Goal: Information Seeking & Learning: Check status

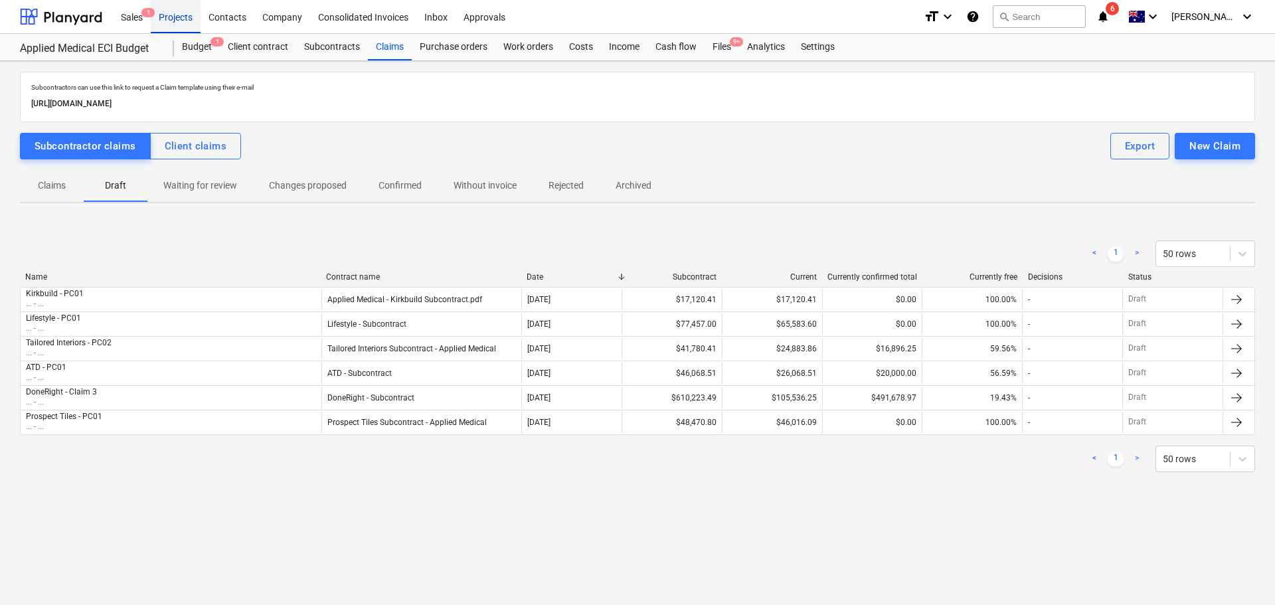
click at [179, 11] on div "Projects" at bounding box center [176, 16] width 50 height 34
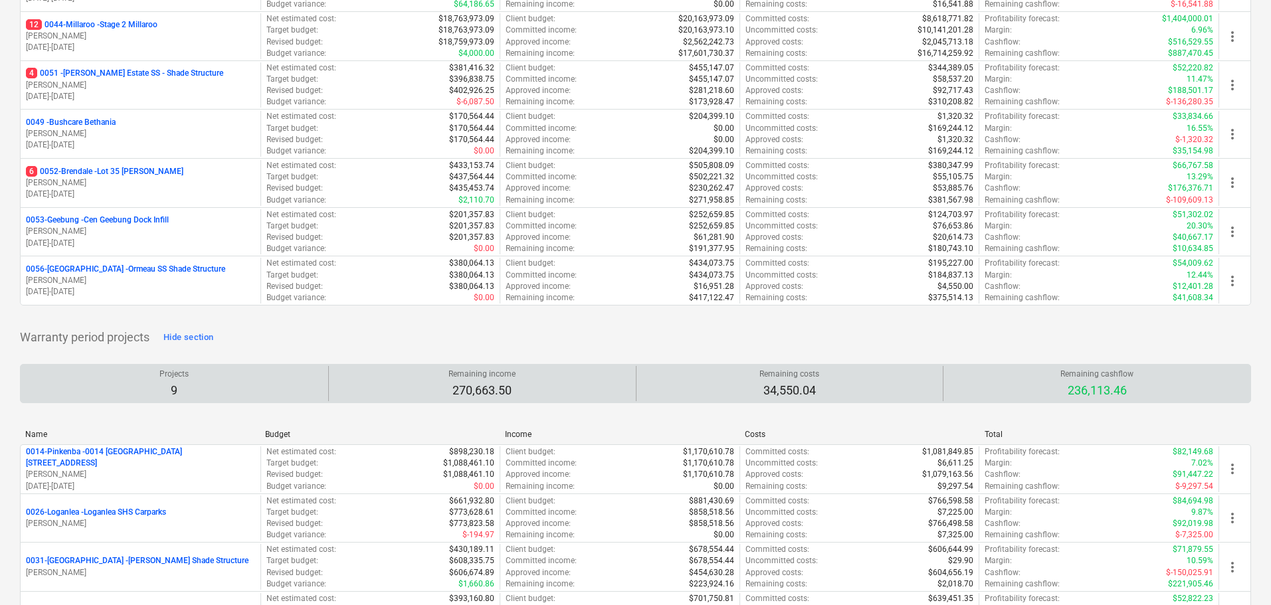
scroll to position [399, 0]
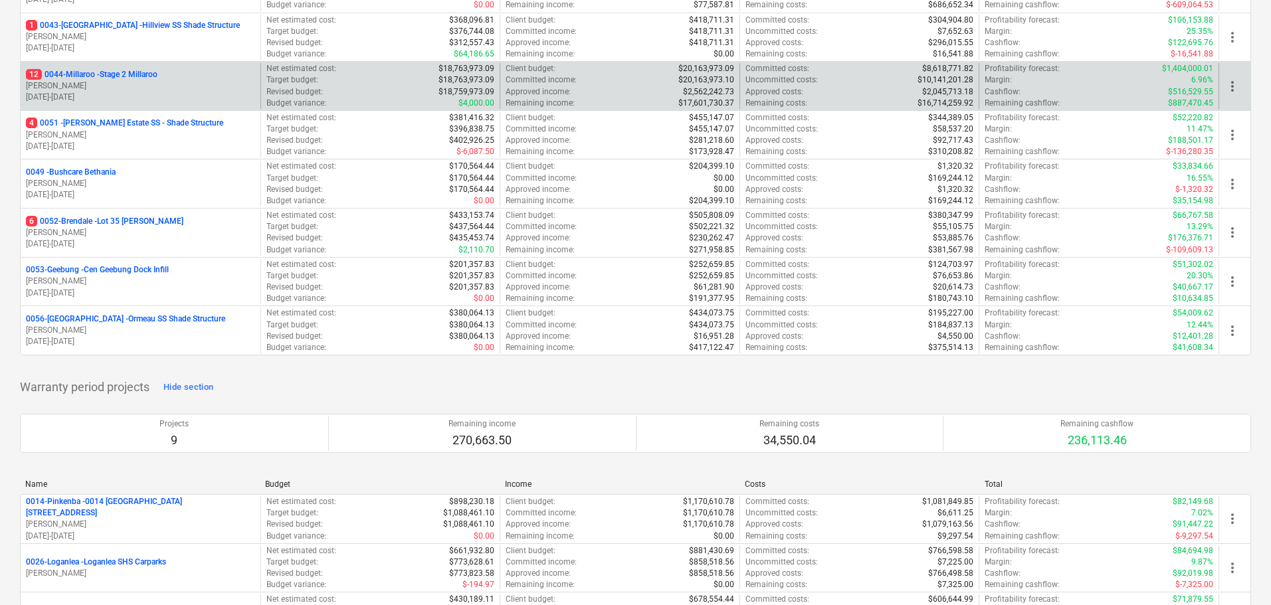
click at [126, 70] on p "12 0044-Millaroo - Stage 2 Millaroo" at bounding box center [92, 74] width 132 height 11
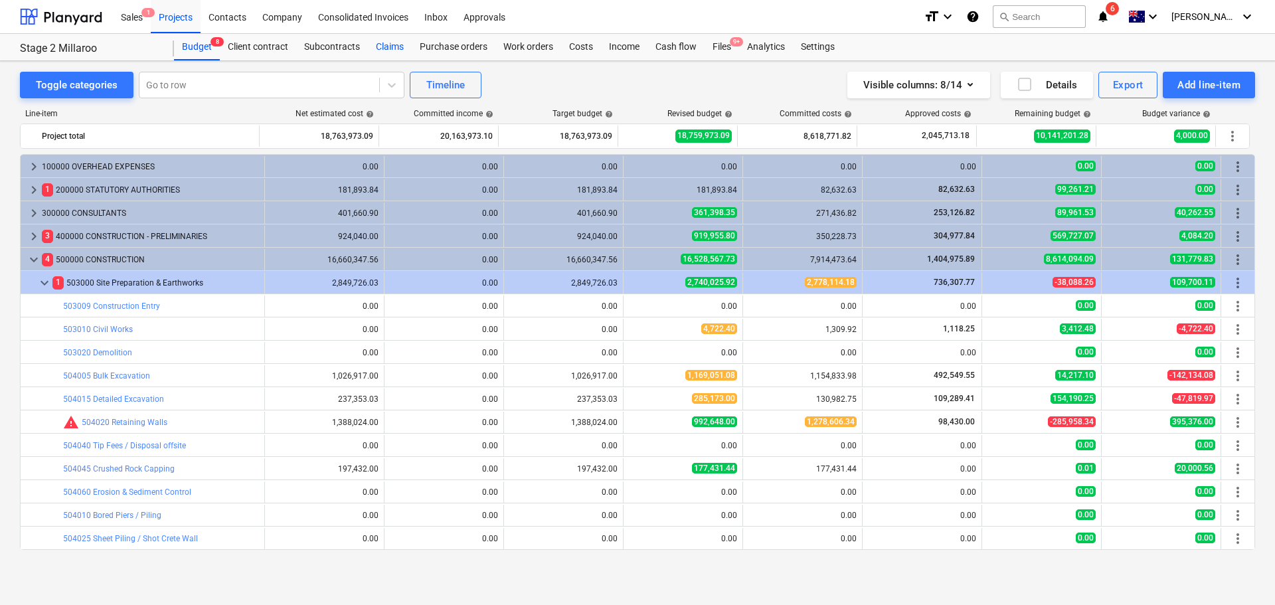
click at [380, 49] on div "Claims" at bounding box center [390, 47] width 44 height 27
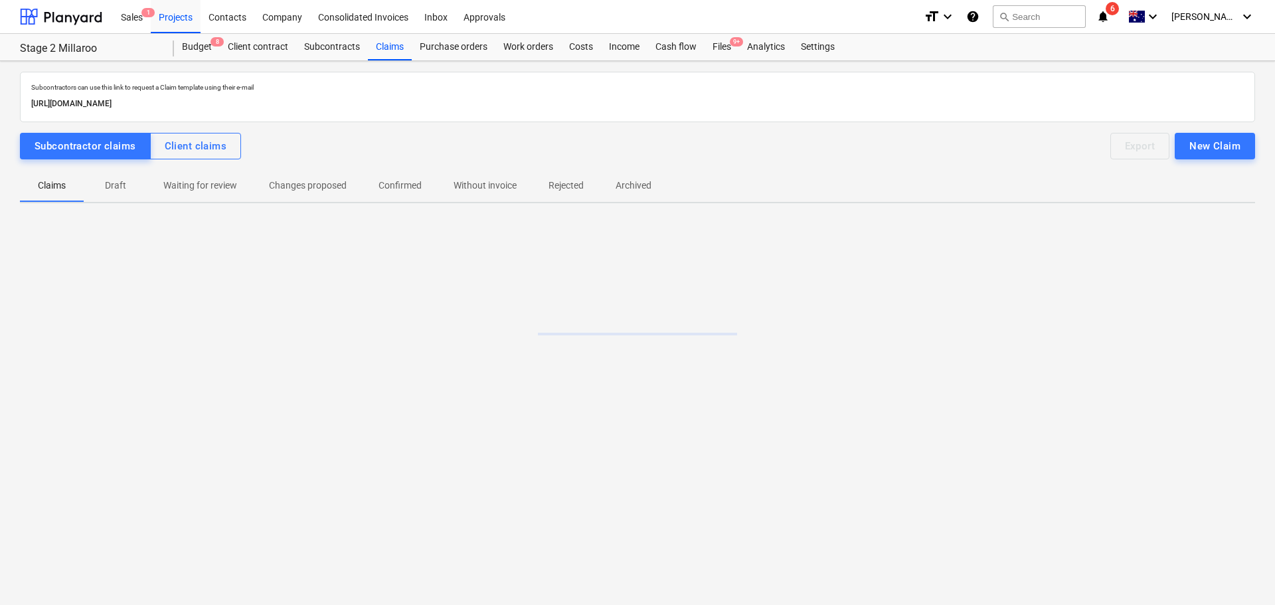
click at [112, 185] on p "Draft" at bounding box center [116, 186] width 32 height 14
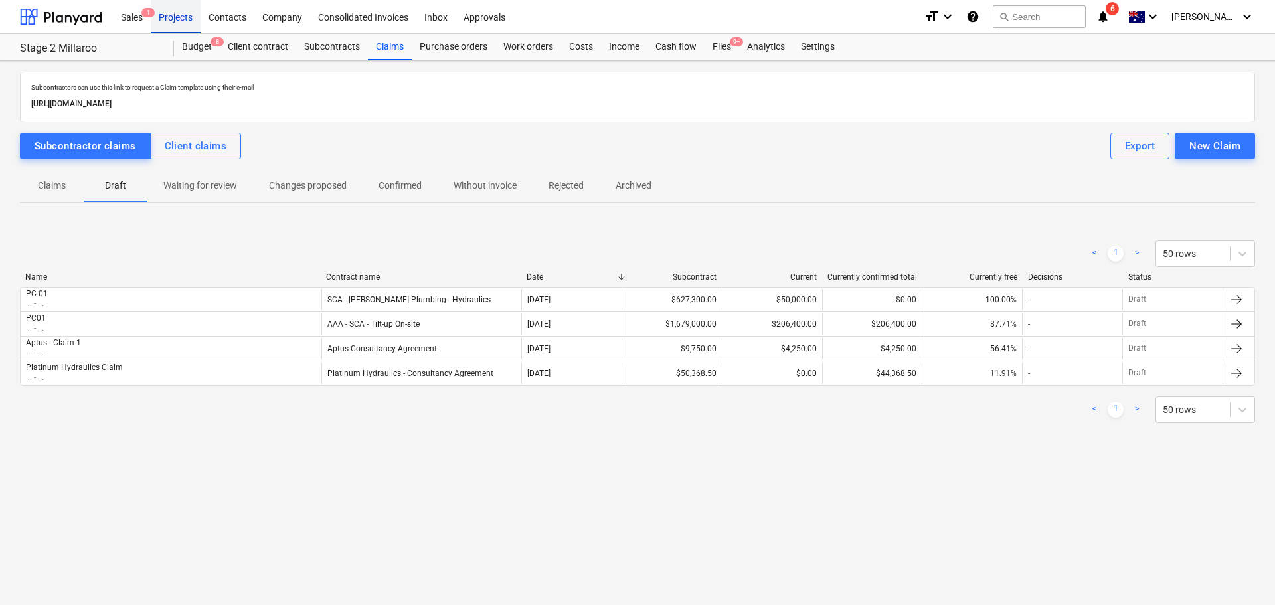
click at [178, 12] on div "Projects" at bounding box center [176, 16] width 50 height 34
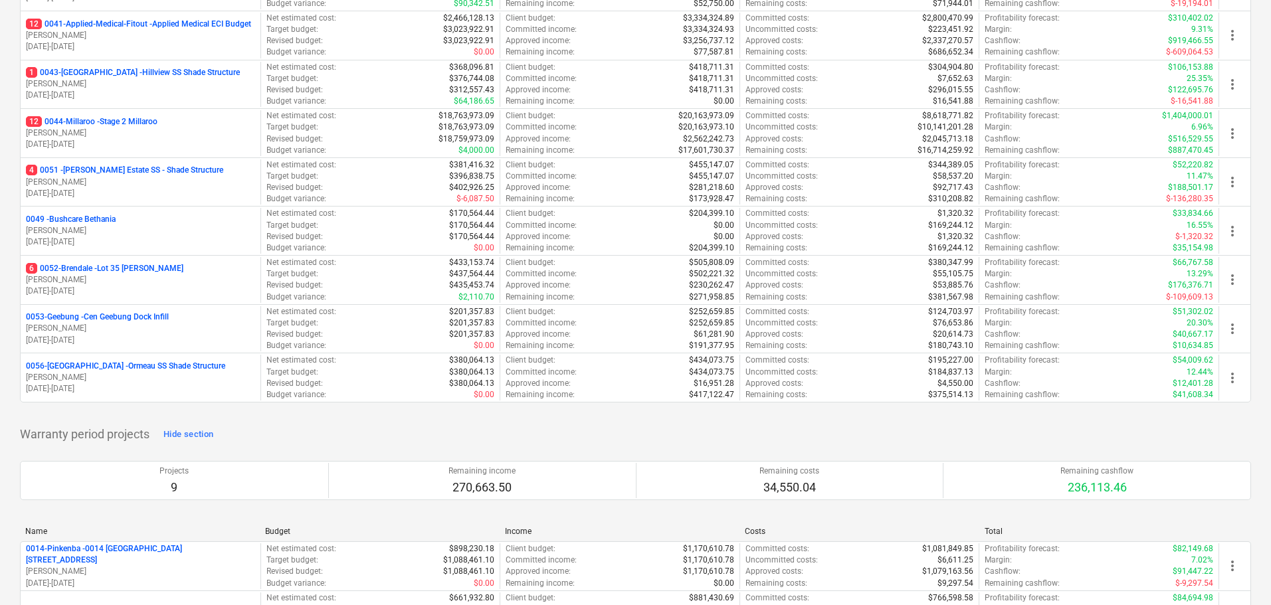
scroll to position [399, 0]
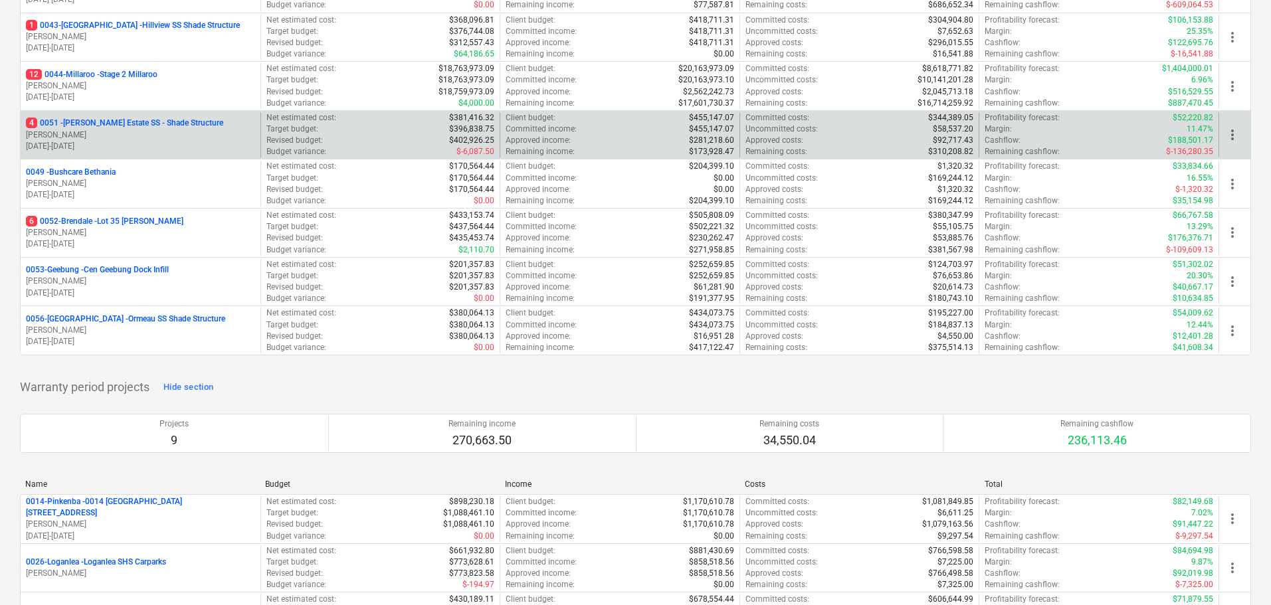
click at [108, 128] on p "4 0051 - [PERSON_NAME] Estate SS - Shade Structure" at bounding box center [124, 123] width 197 height 11
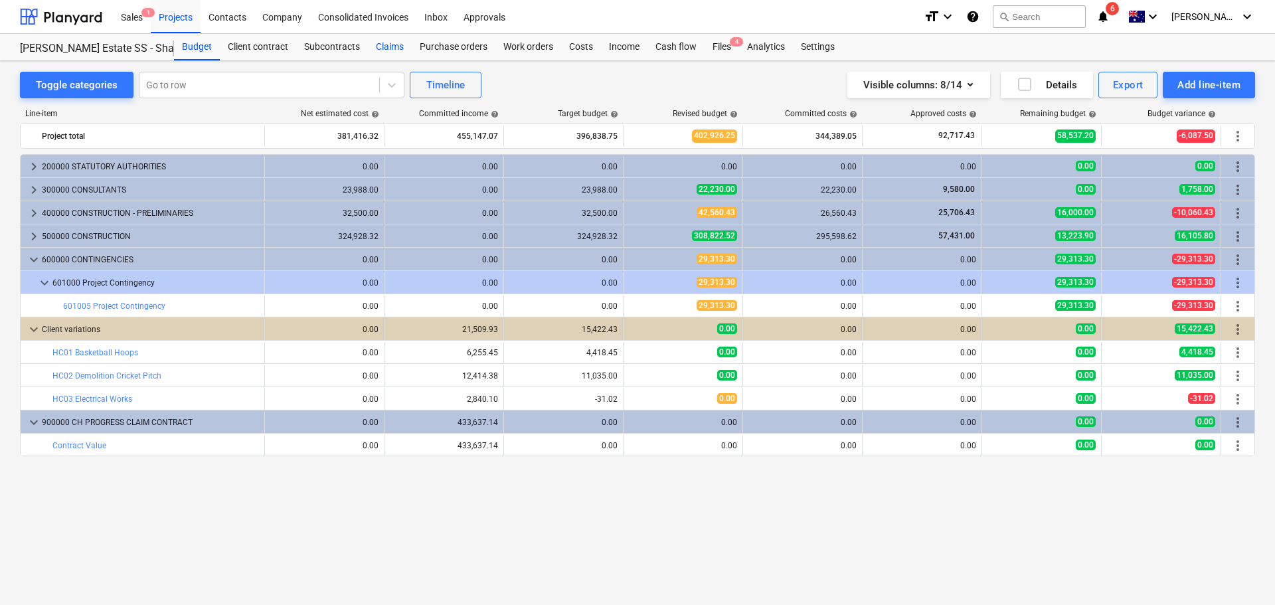
click at [384, 45] on div "Claims" at bounding box center [390, 47] width 44 height 27
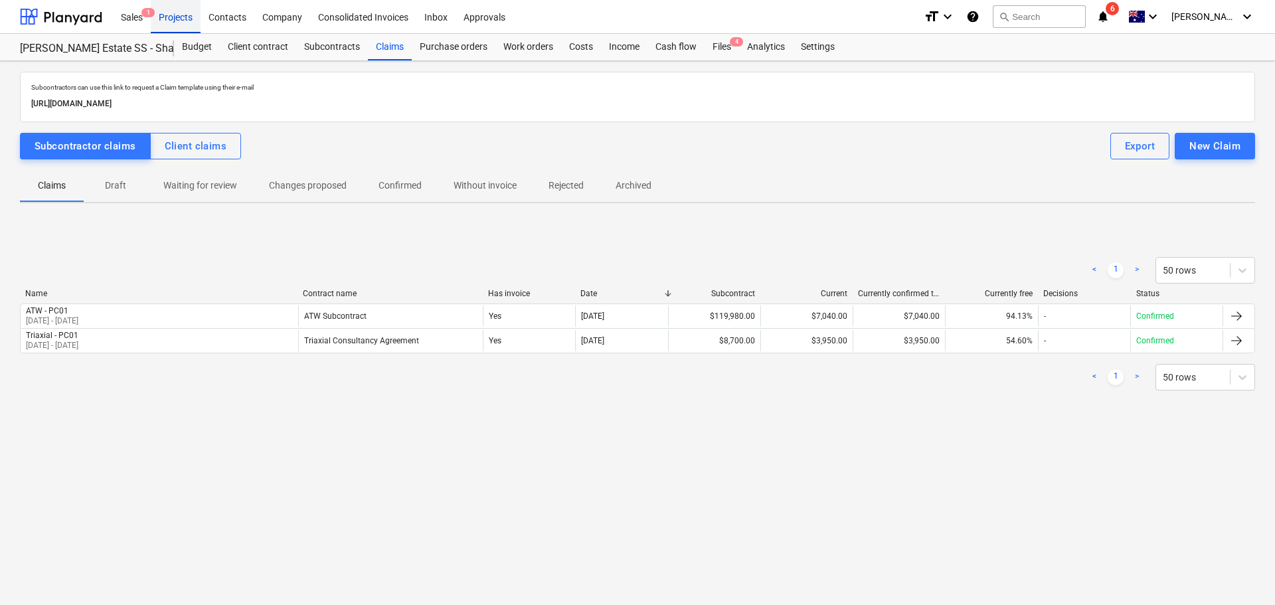
click at [178, 13] on div "Projects" at bounding box center [176, 16] width 50 height 34
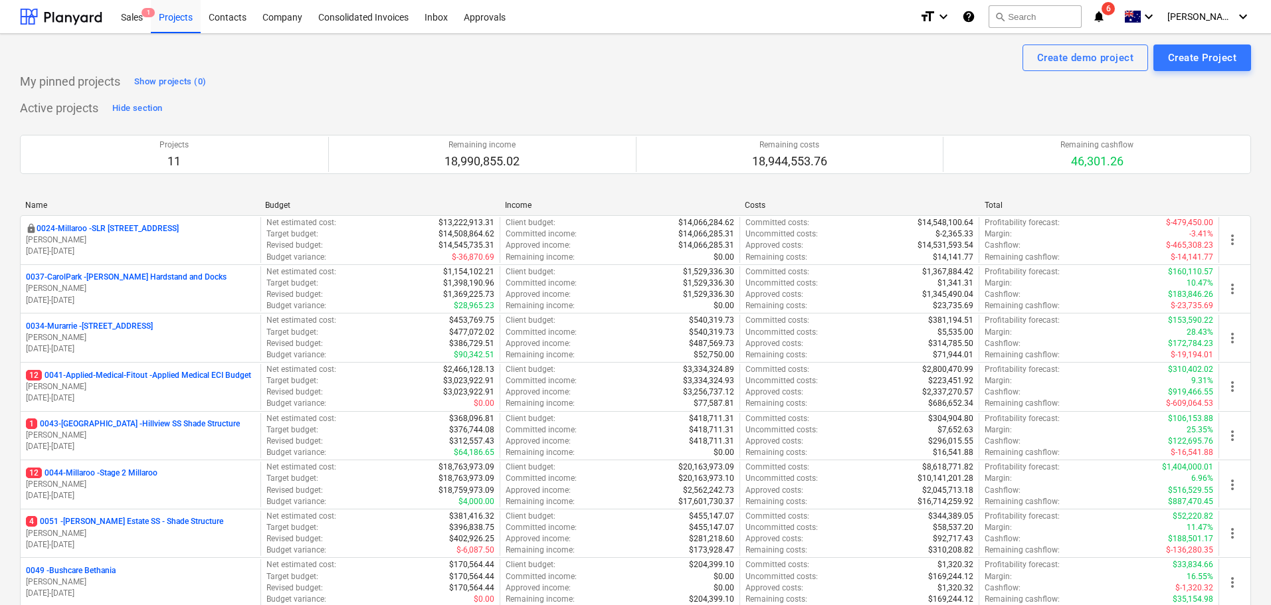
scroll to position [465, 0]
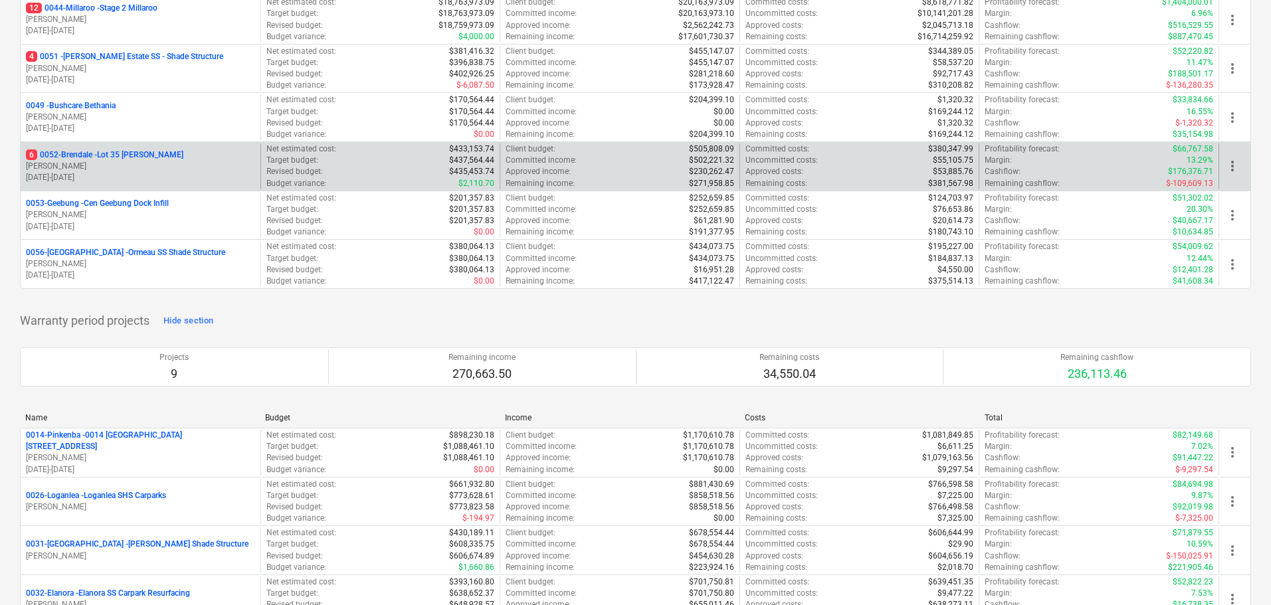
click at [143, 157] on p "6 0052-Brendale - Lot 35 [PERSON_NAME]" at bounding box center [104, 154] width 157 height 11
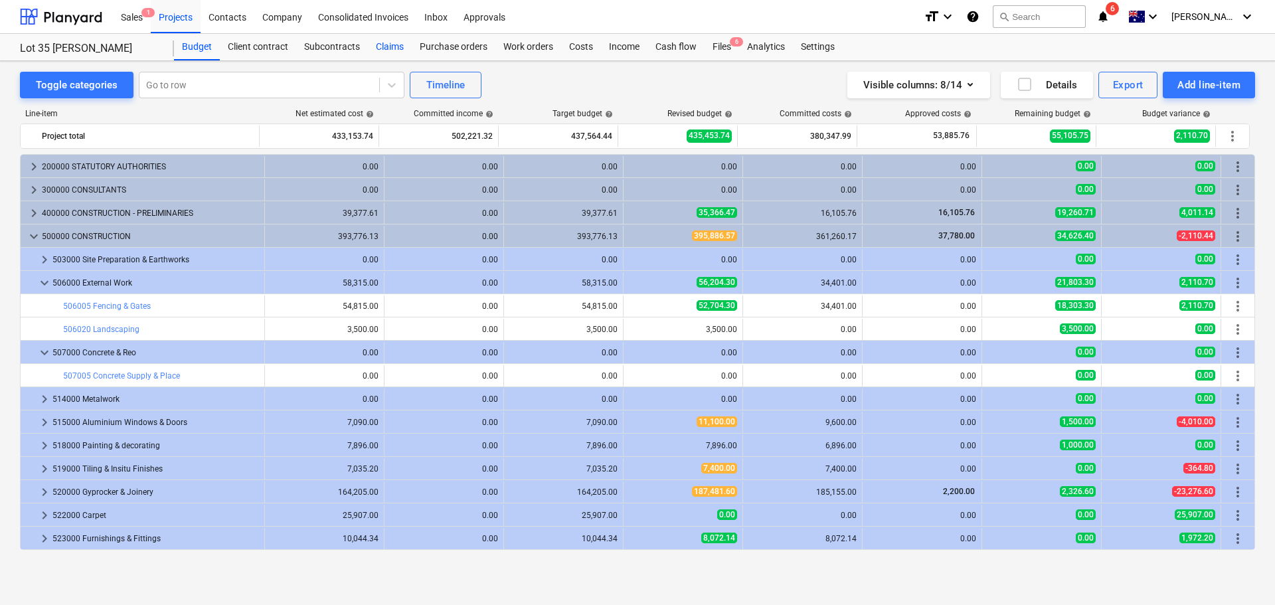
click at [387, 45] on div "Claims" at bounding box center [390, 47] width 44 height 27
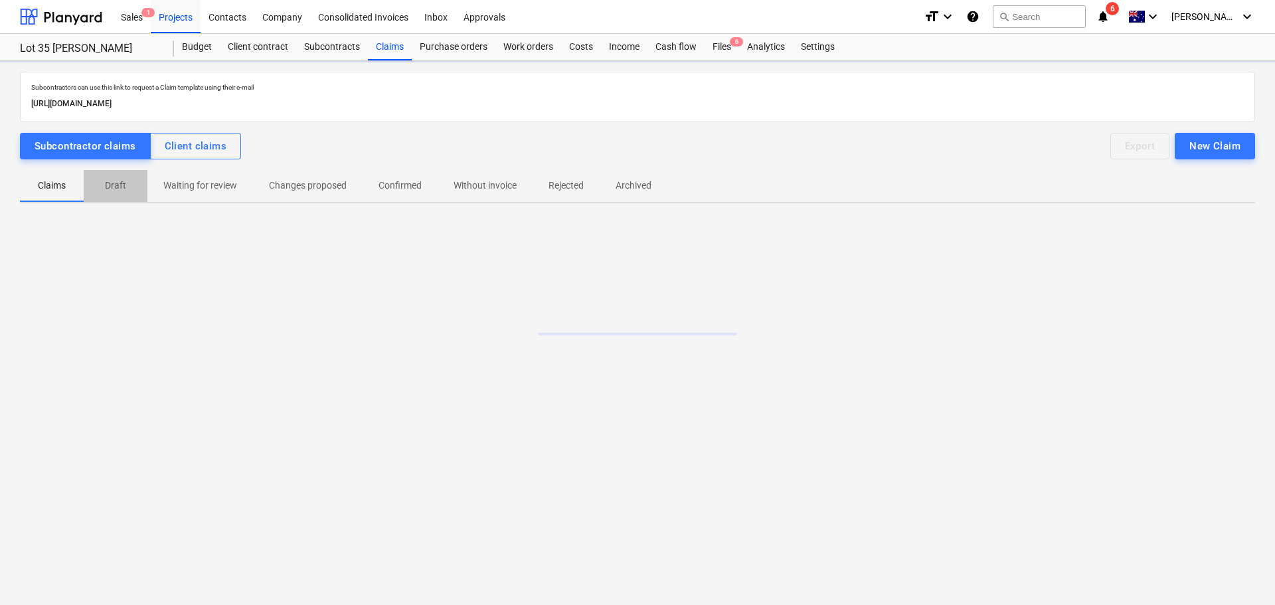
click at [112, 185] on p "Draft" at bounding box center [116, 186] width 32 height 14
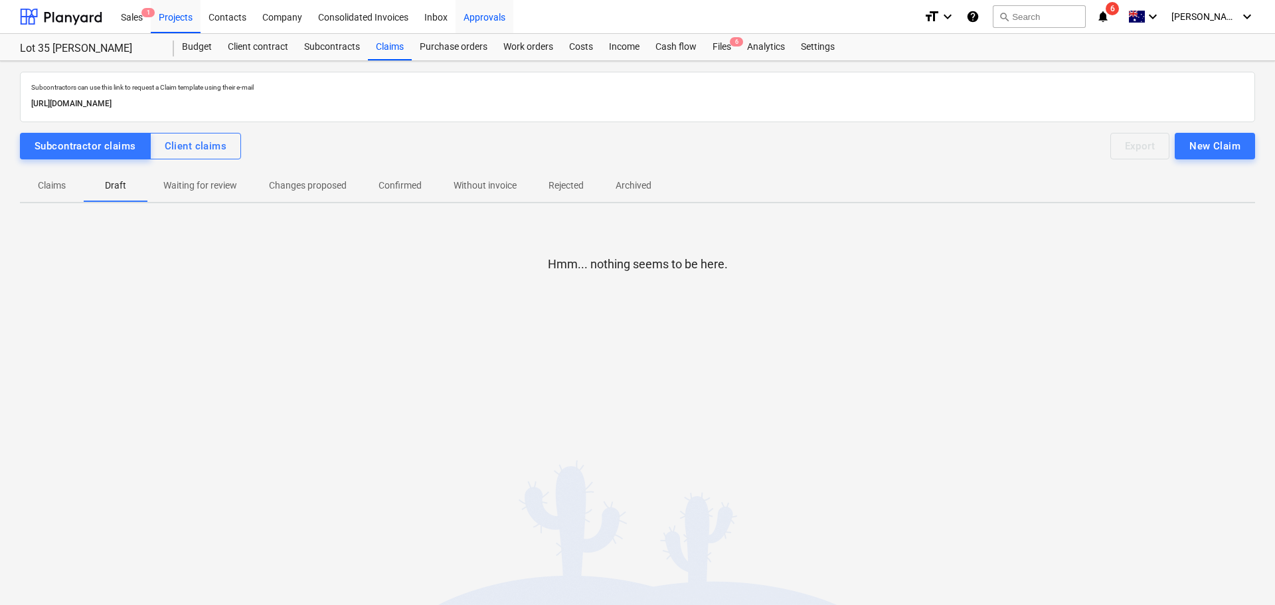
click at [466, 26] on div "Approvals" at bounding box center [485, 16] width 58 height 34
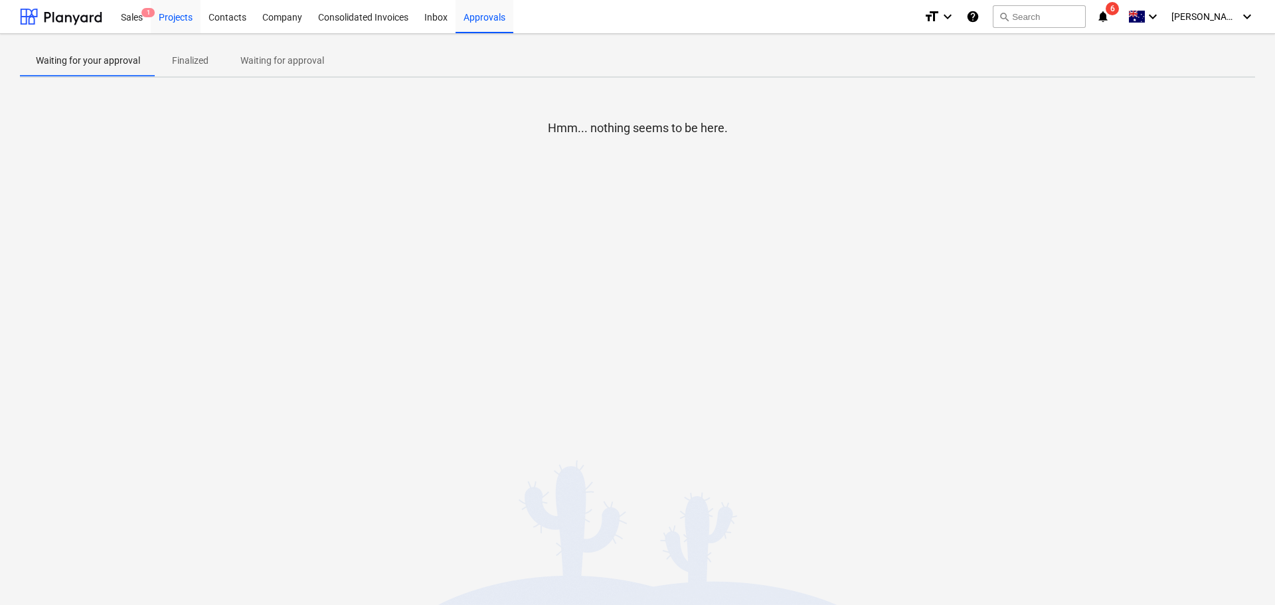
click at [173, 11] on div "Projects" at bounding box center [176, 16] width 50 height 34
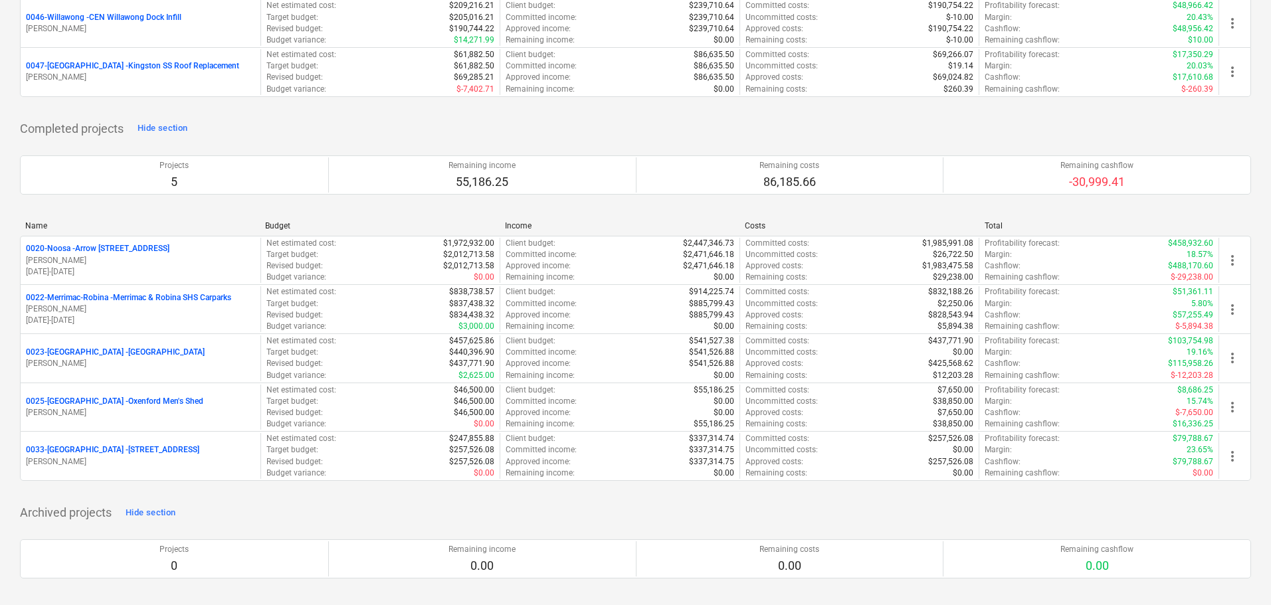
scroll to position [1180, 0]
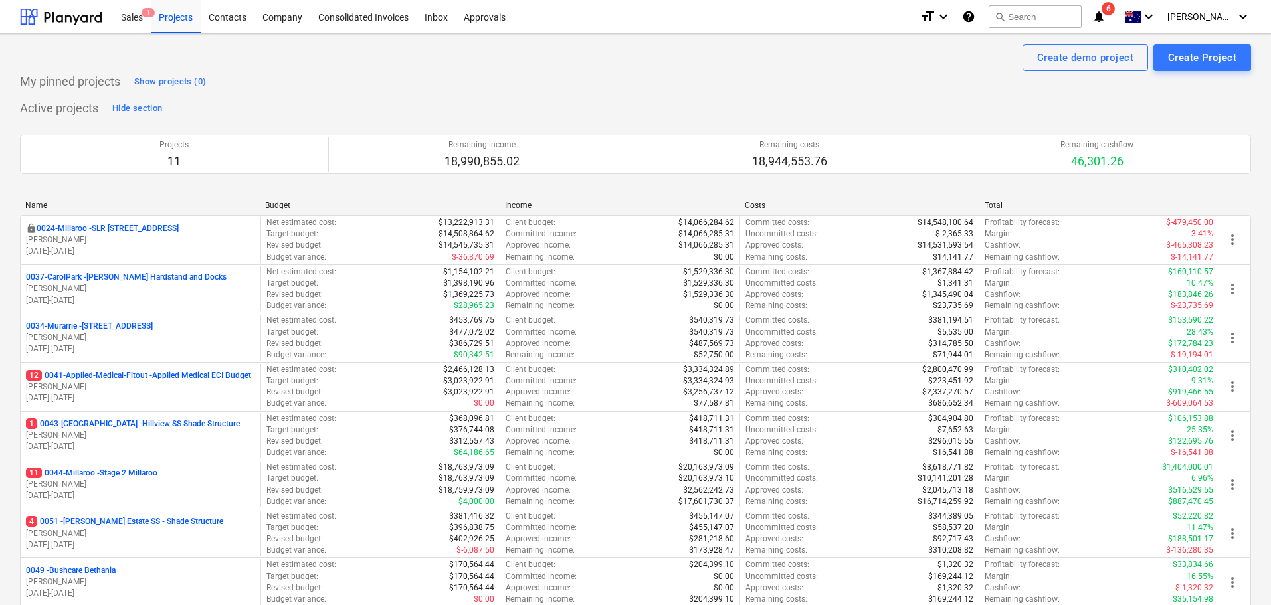
scroll to position [266, 0]
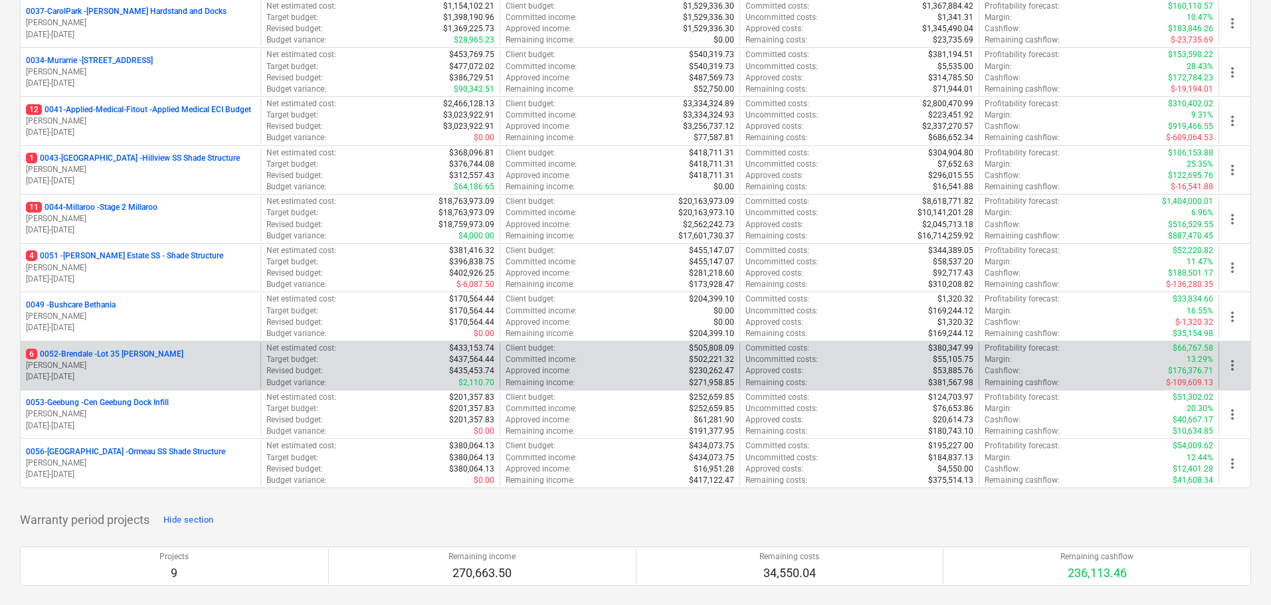
click at [143, 360] on p "[PERSON_NAME]" at bounding box center [140, 365] width 229 height 11
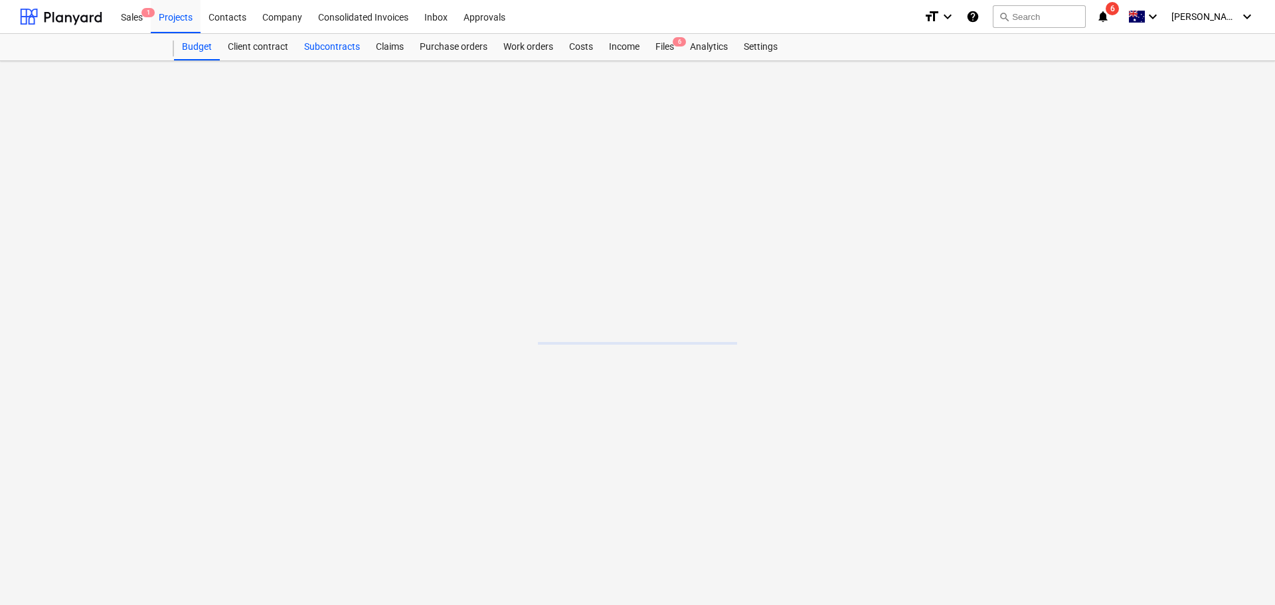
click at [337, 52] on div "Subcontracts" at bounding box center [332, 47] width 72 height 27
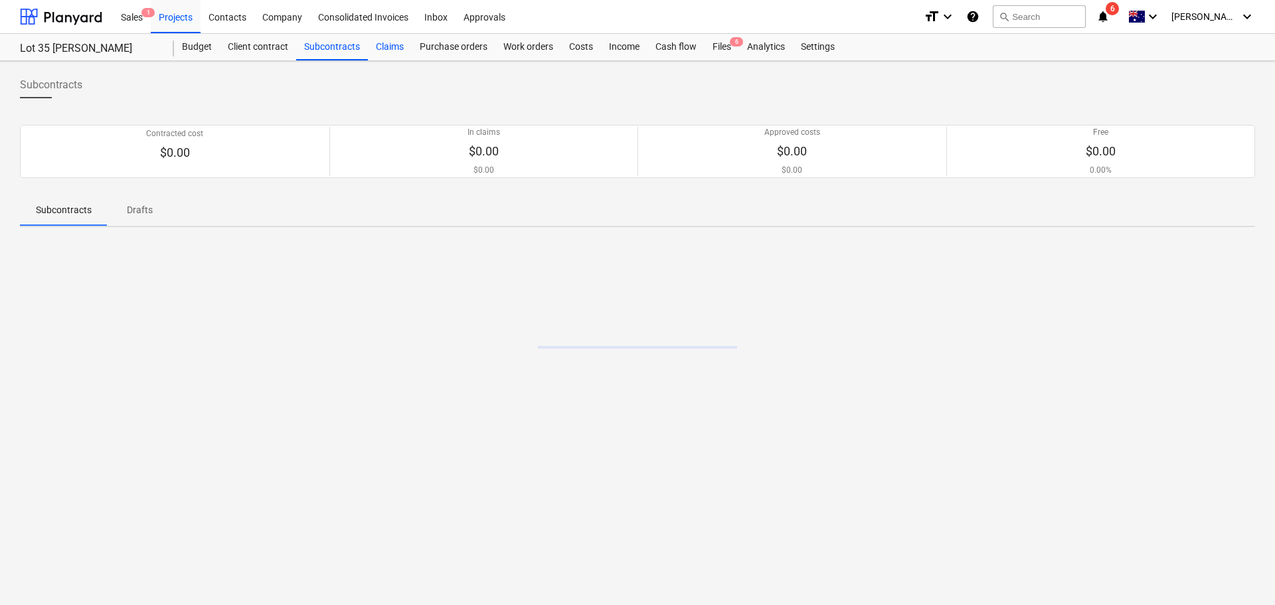
click at [381, 43] on div "Claims" at bounding box center [390, 47] width 44 height 27
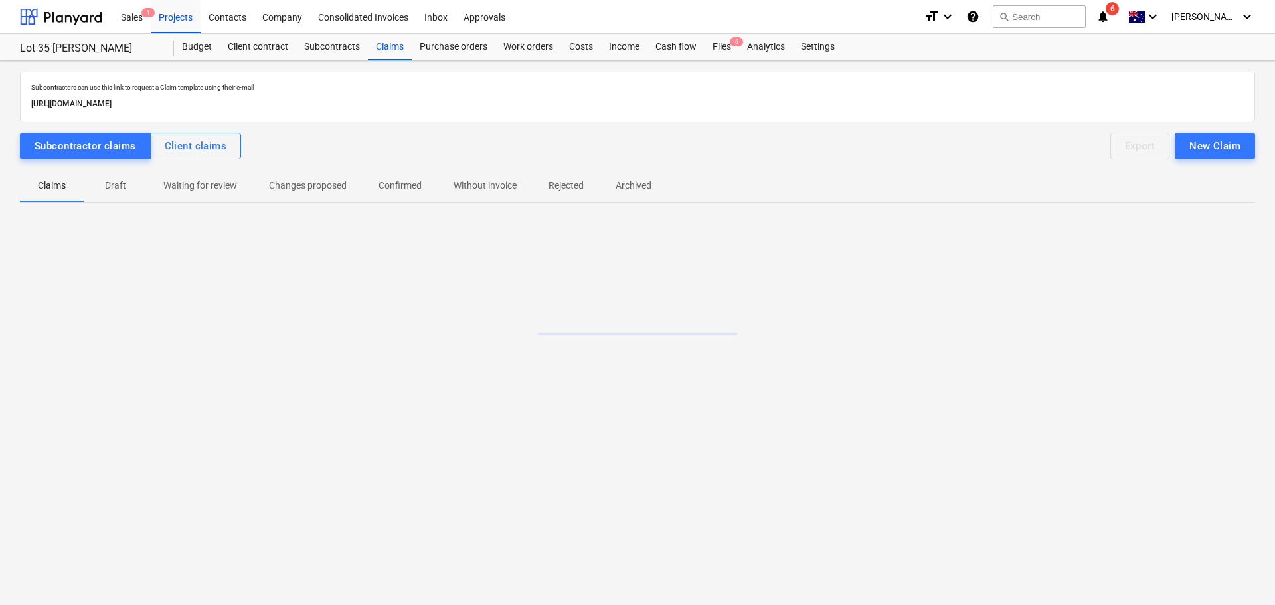
click at [108, 179] on p "Draft" at bounding box center [116, 186] width 32 height 14
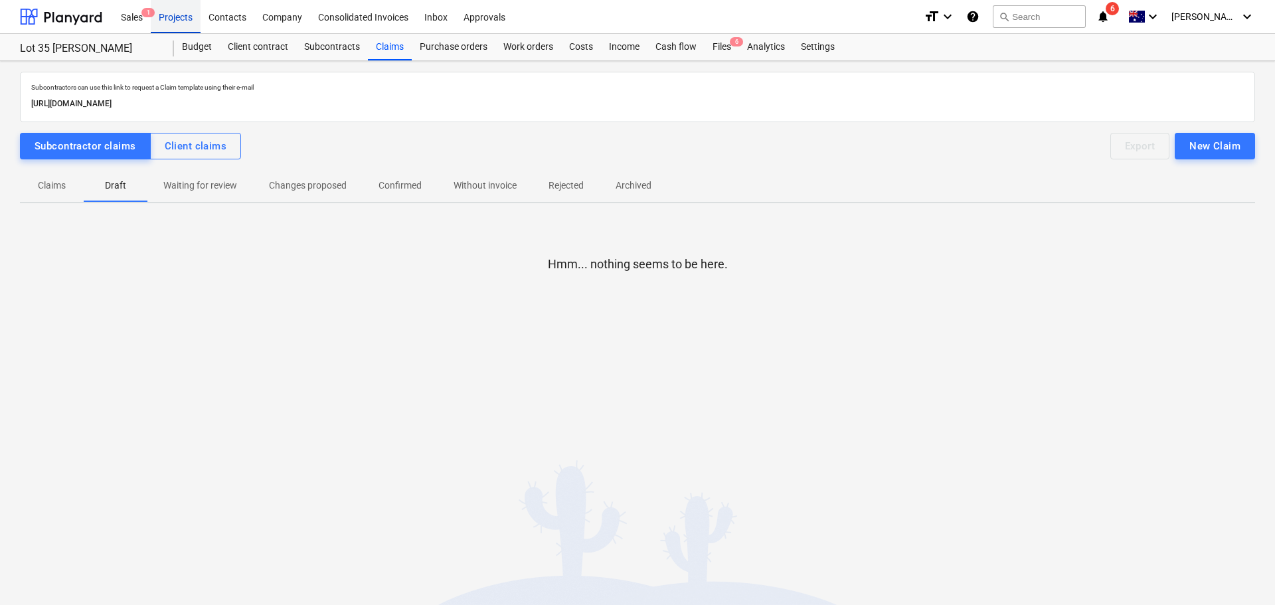
click at [175, 19] on div "Projects" at bounding box center [176, 16] width 50 height 34
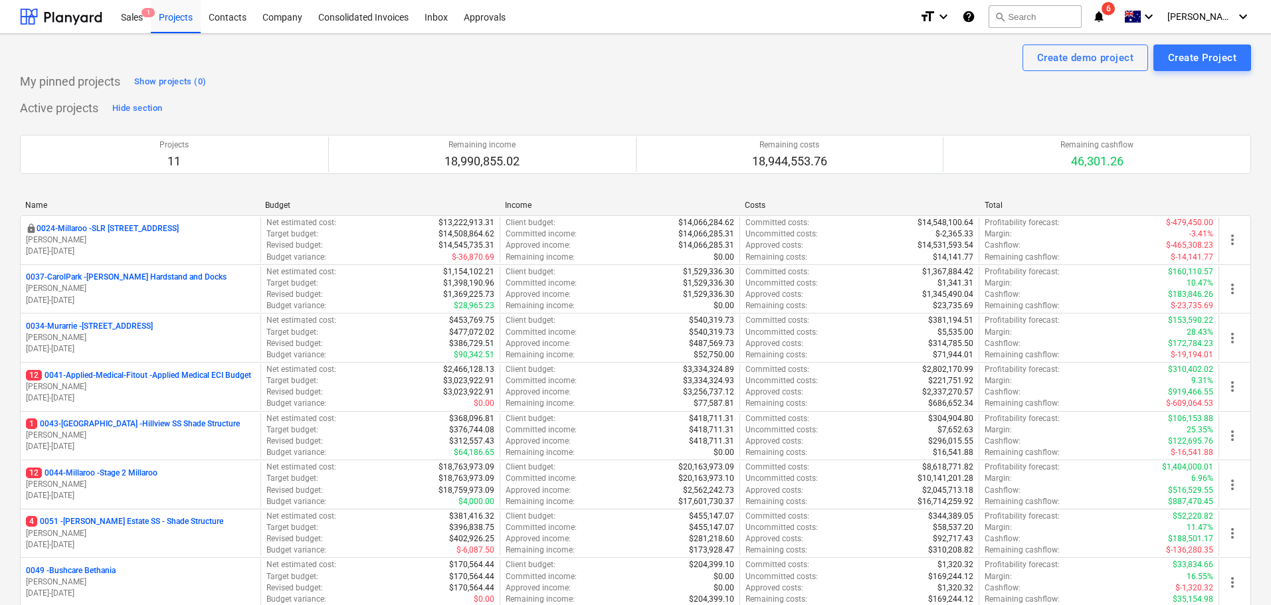
scroll to position [266, 0]
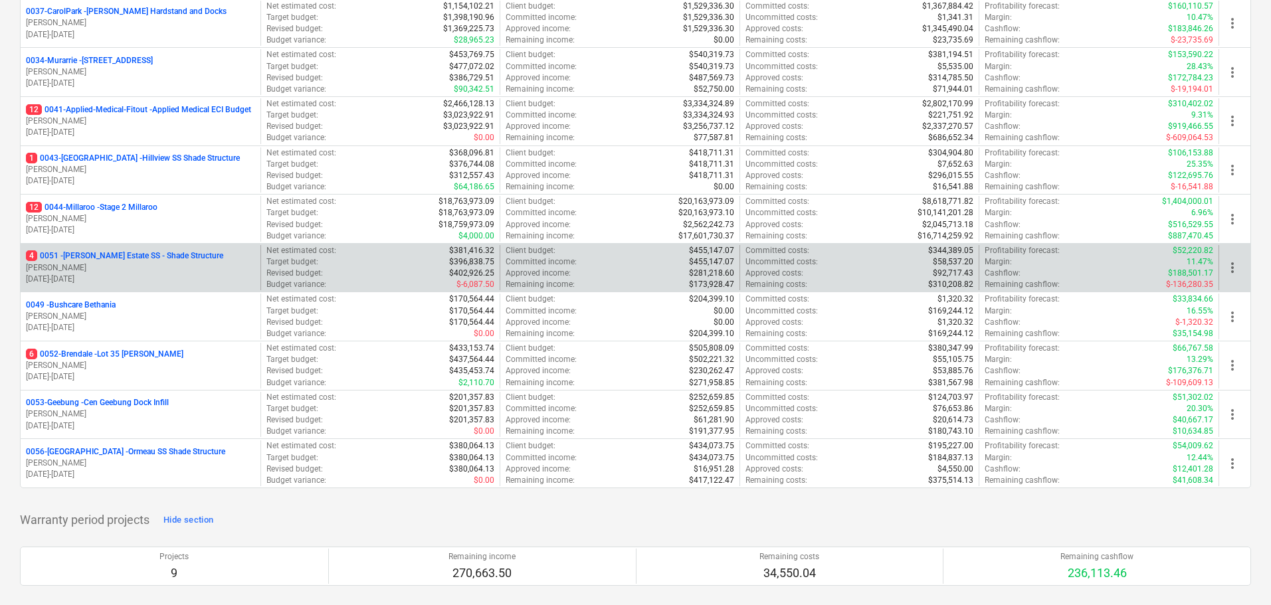
click at [124, 256] on p "4 0051 - [PERSON_NAME] Estate SS - Shade Structure" at bounding box center [124, 255] width 197 height 11
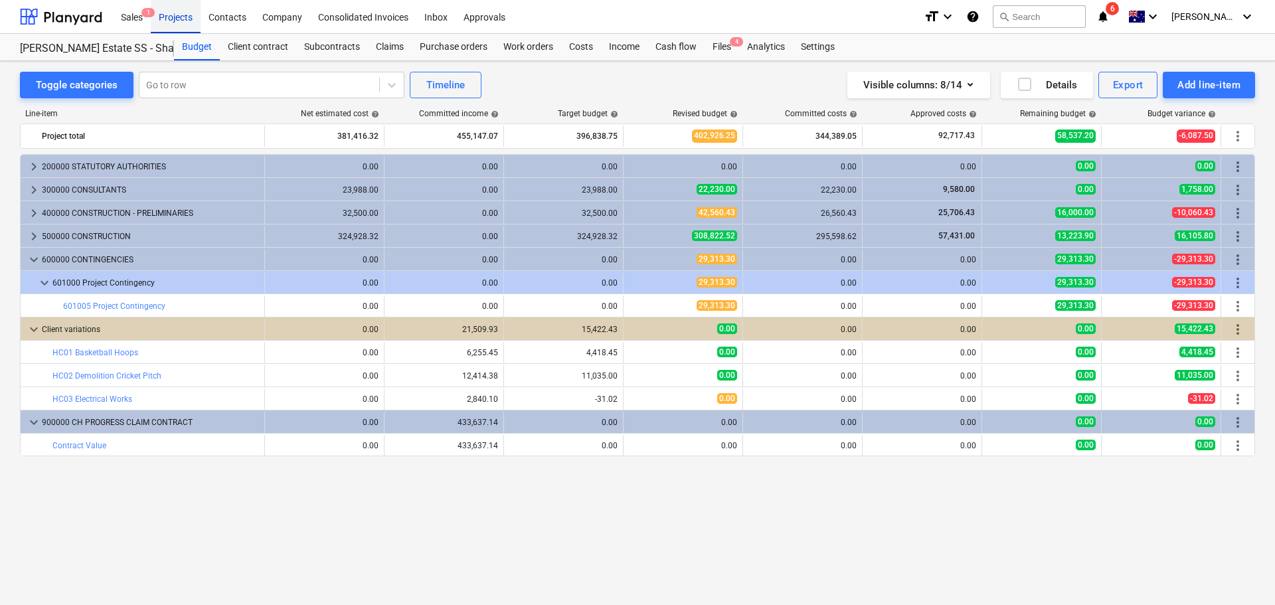
click at [180, 17] on div "Projects" at bounding box center [176, 16] width 50 height 34
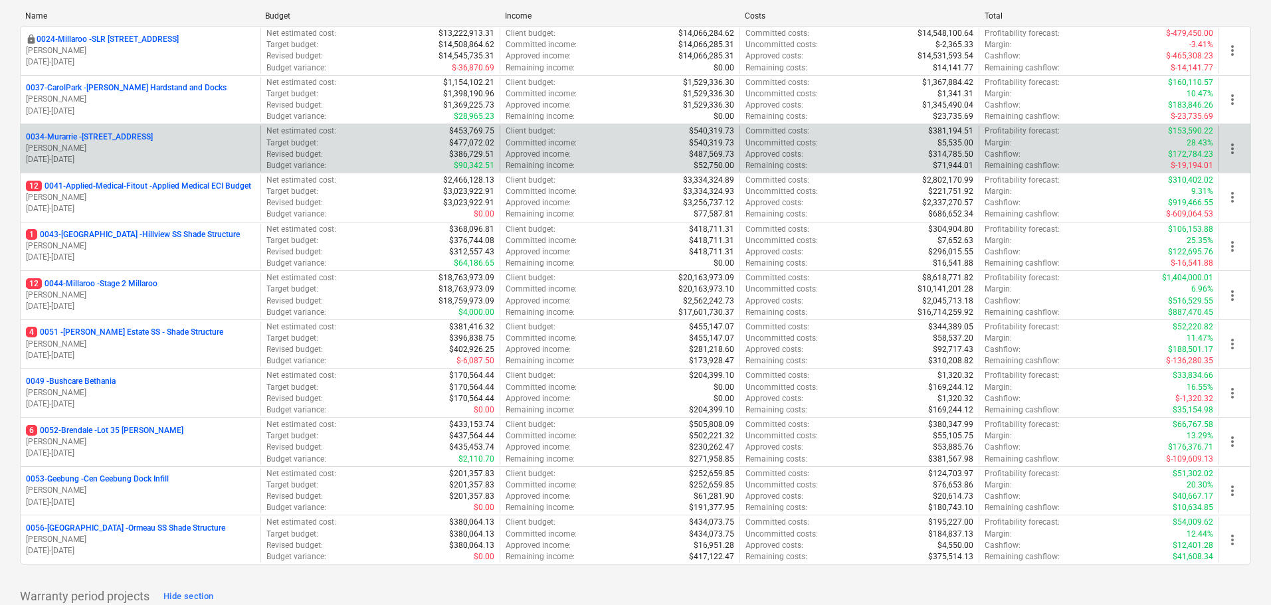
scroll to position [266, 0]
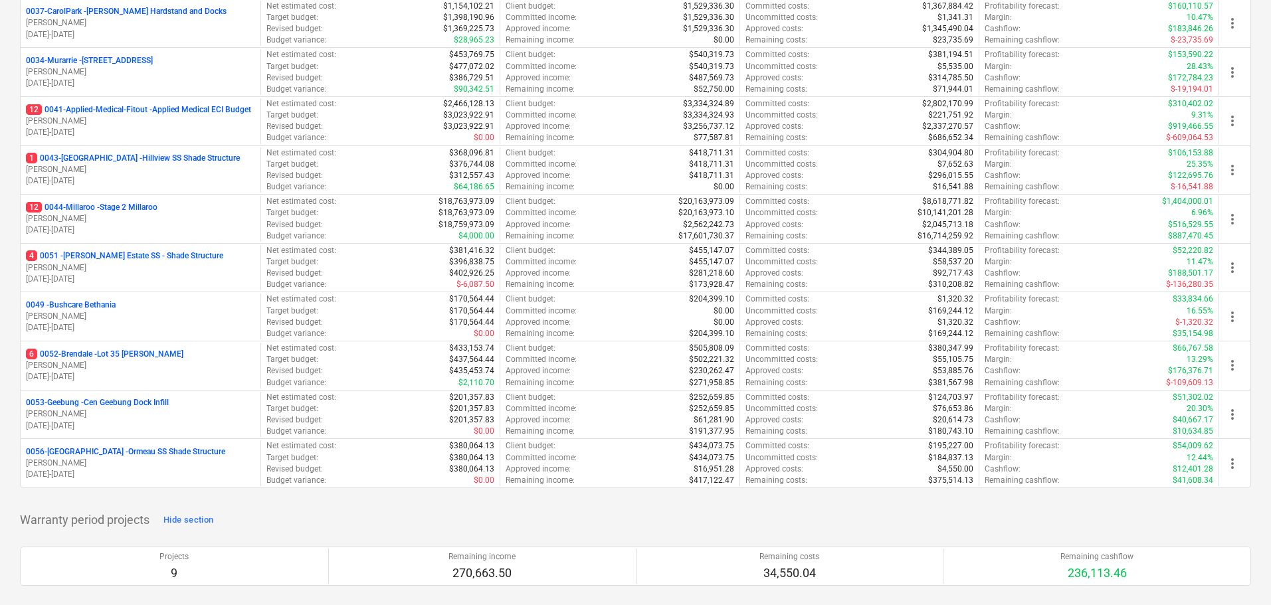
click at [126, 402] on p "0053-Geebung - Cen Geebung Dock Infill" at bounding box center [97, 402] width 143 height 11
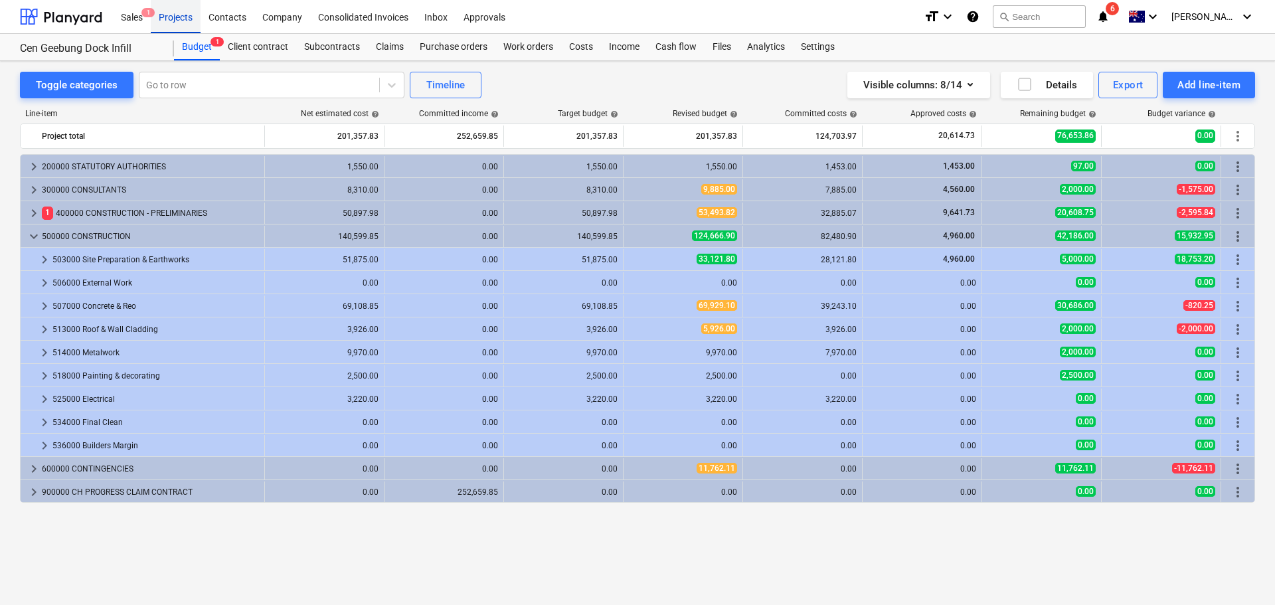
click at [183, 13] on div "Projects" at bounding box center [176, 16] width 50 height 34
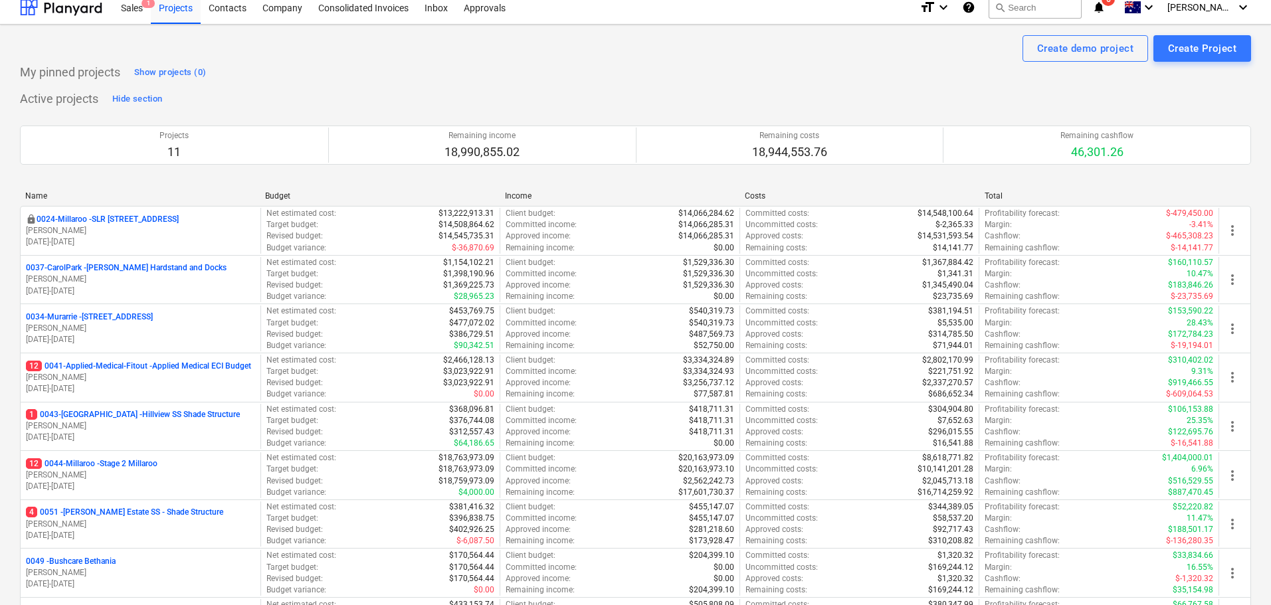
scroll to position [266, 0]
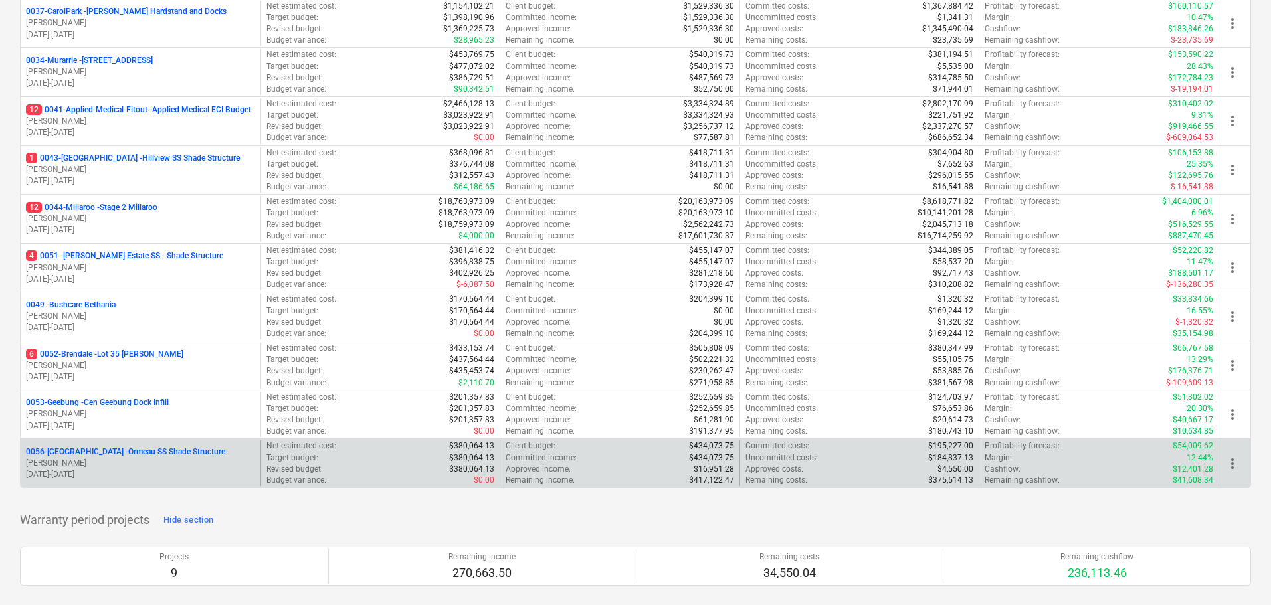
click at [157, 456] on p "0056-Ormeau - Ormeau SS Shade Structure" at bounding box center [125, 451] width 199 height 11
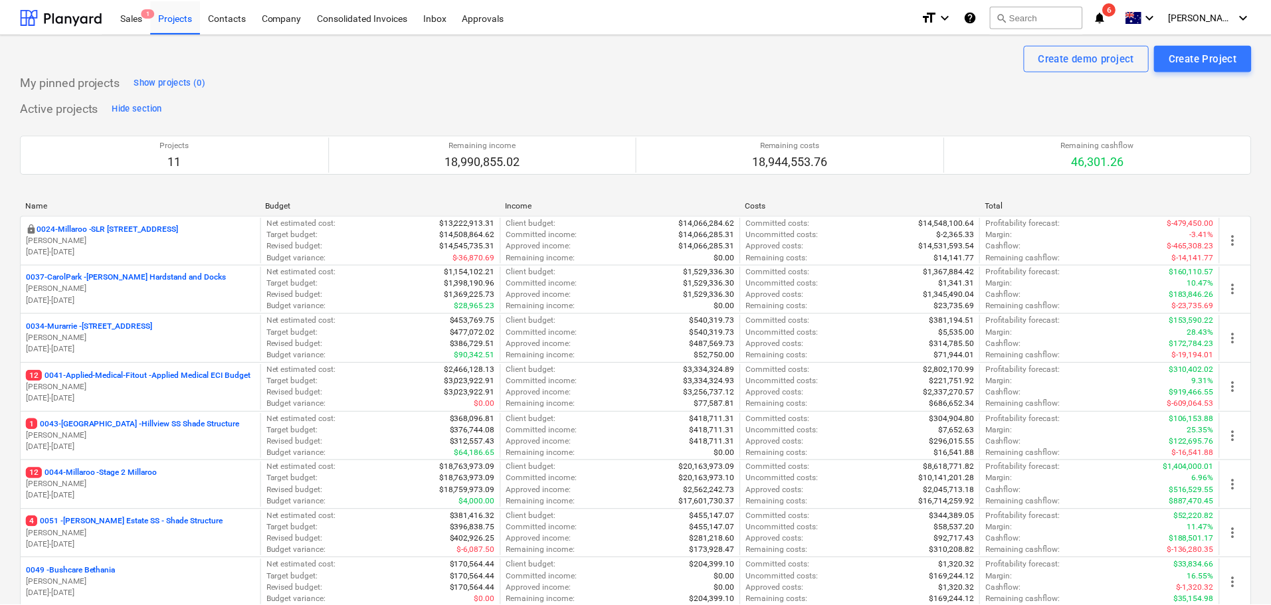
scroll to position [266, 0]
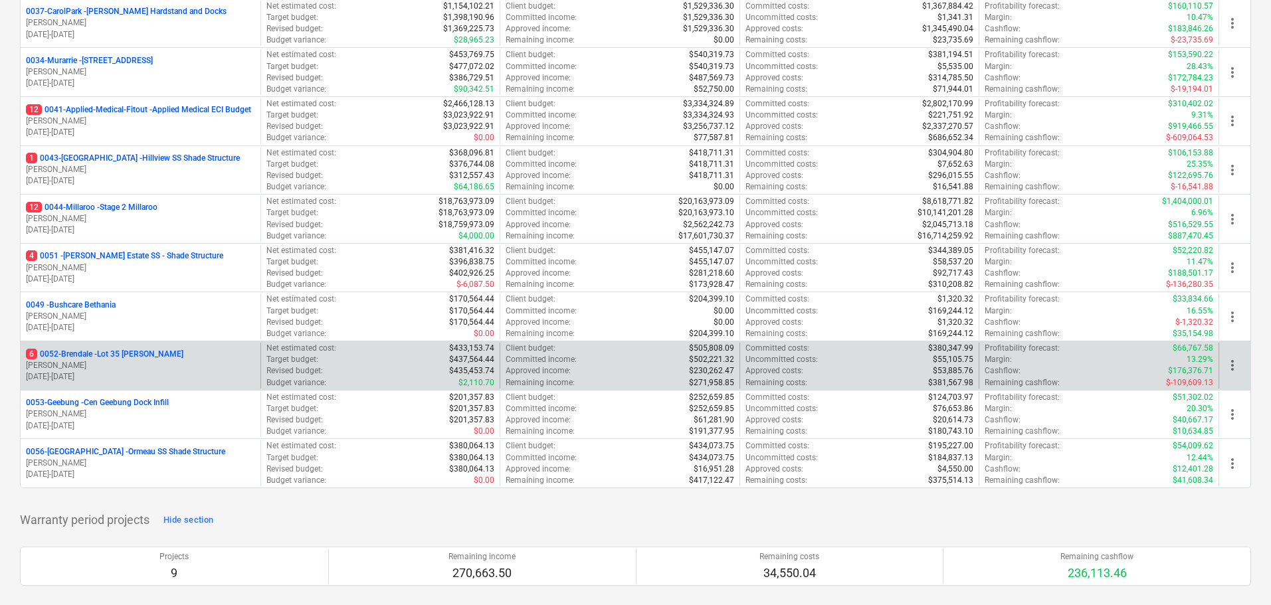
click at [122, 355] on p "6 0052-Brendale - Lot 35 [PERSON_NAME]" at bounding box center [104, 354] width 157 height 11
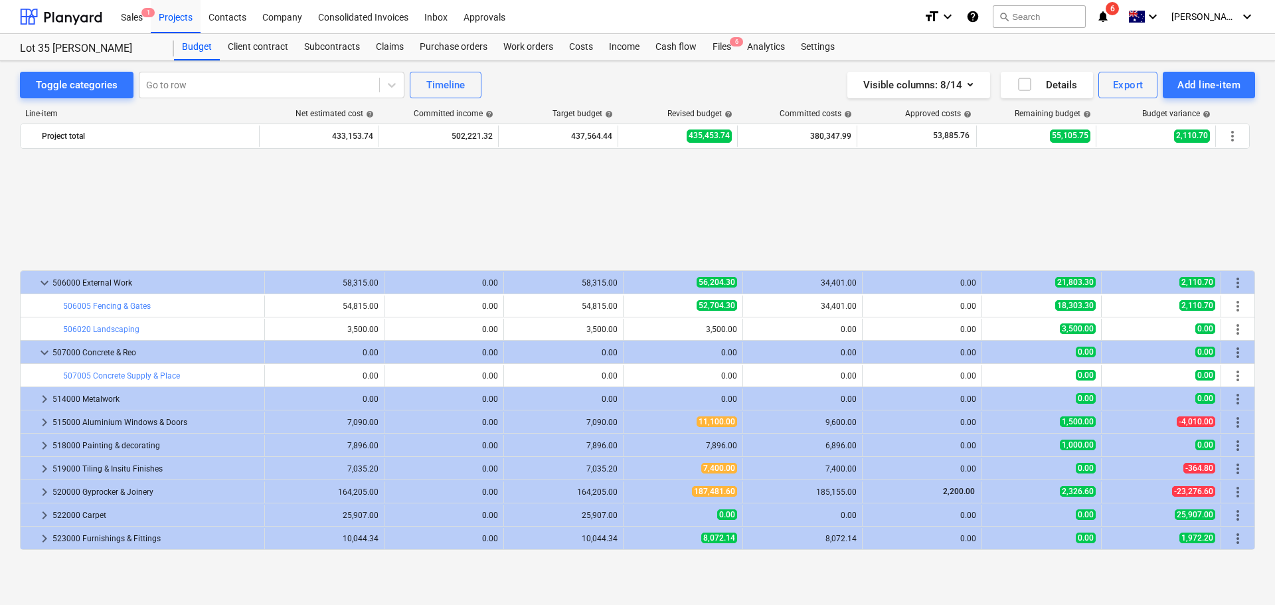
scroll to position [255, 0]
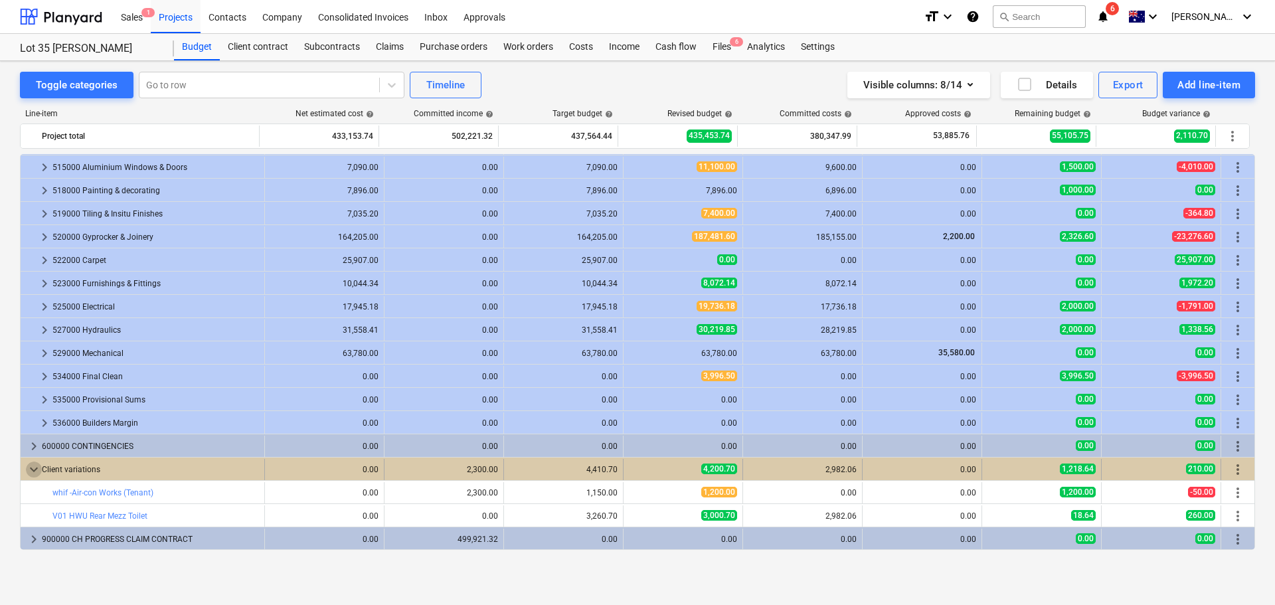
click at [31, 470] on span "keyboard_arrow_down" at bounding box center [34, 470] width 16 height 16
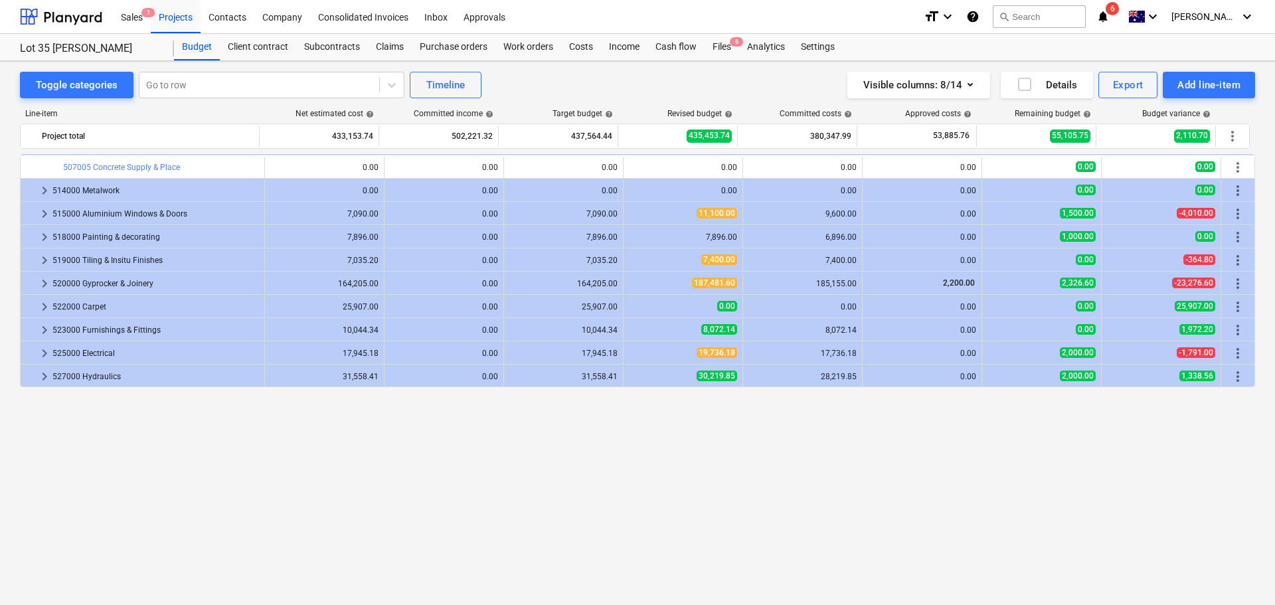
scroll to position [0, 0]
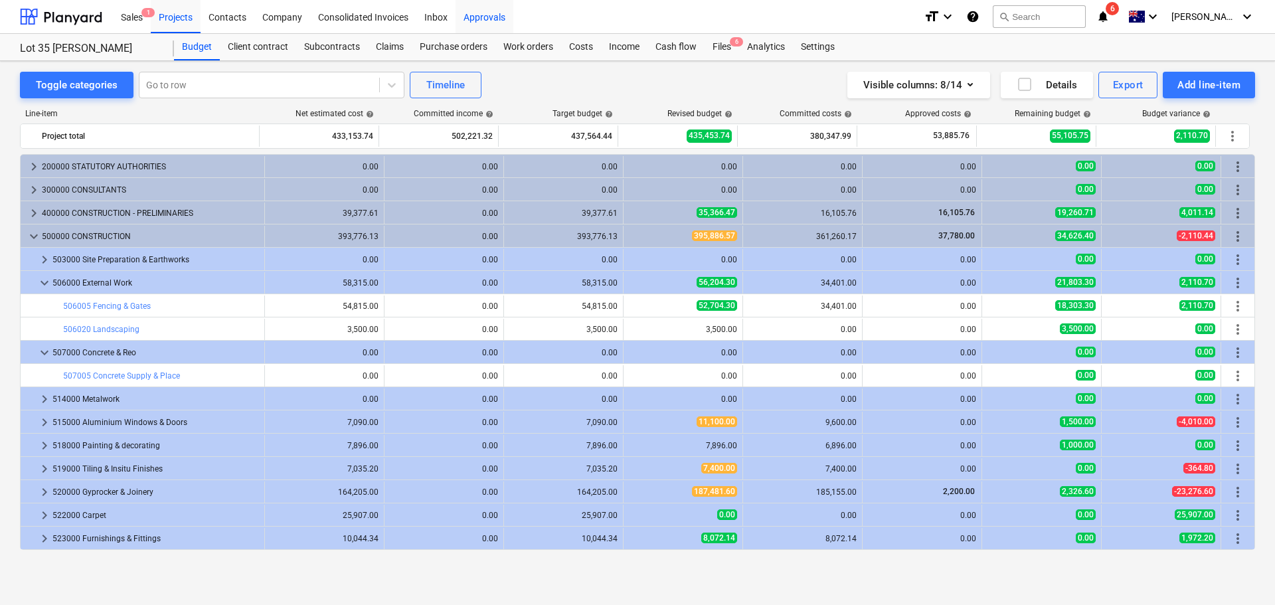
click at [488, 25] on div "Approvals" at bounding box center [485, 16] width 58 height 34
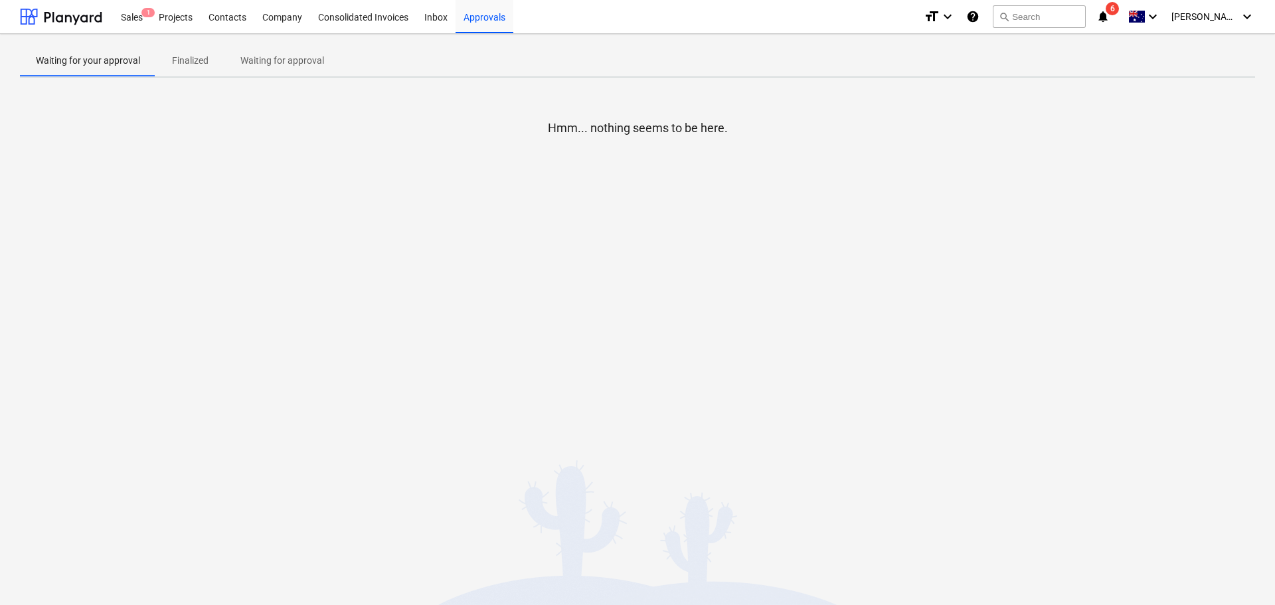
click at [296, 62] on p "Waiting for approval" at bounding box center [282, 61] width 84 height 14
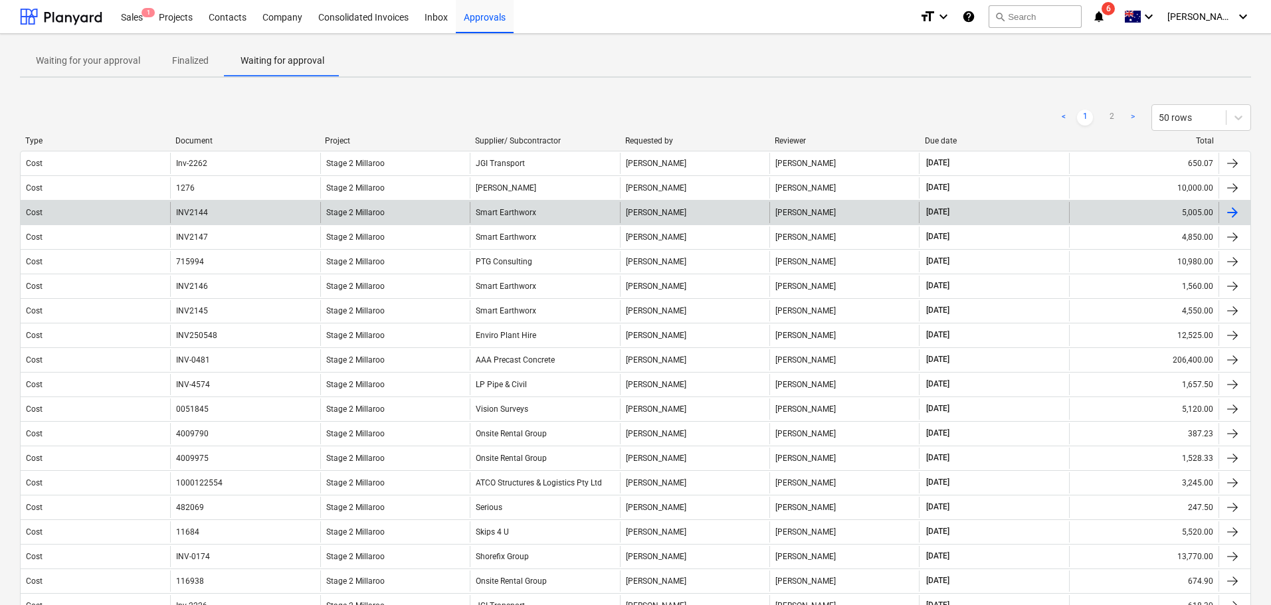
click at [349, 216] on span "Stage 2 Millaroo" at bounding box center [355, 212] width 58 height 9
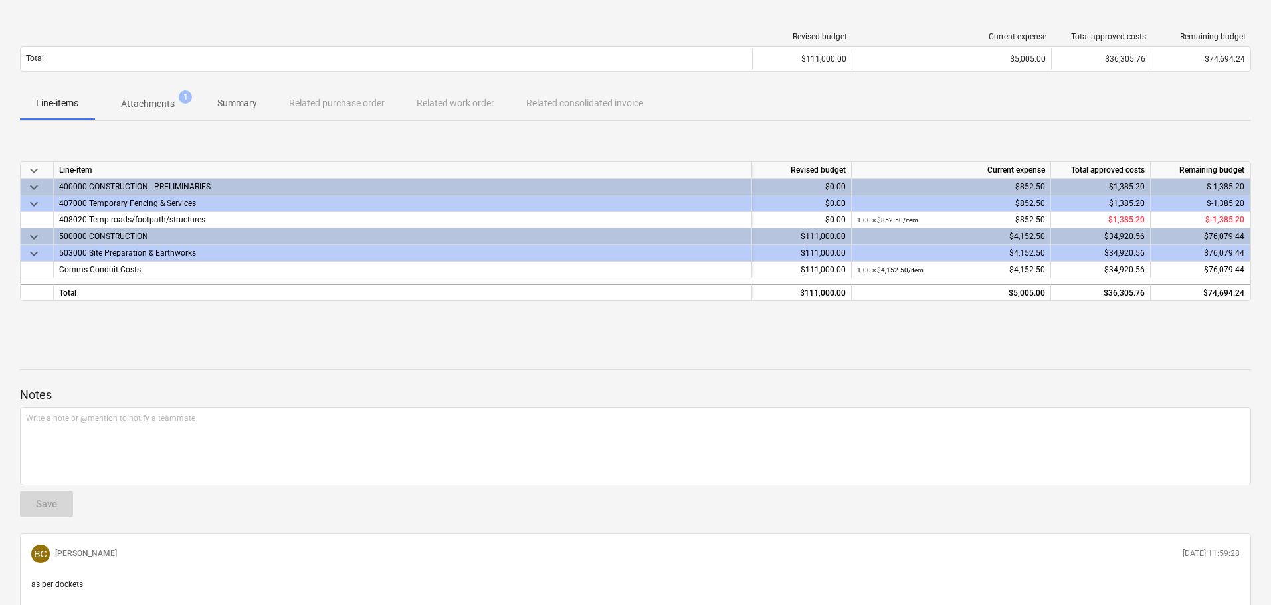
scroll to position [95, 0]
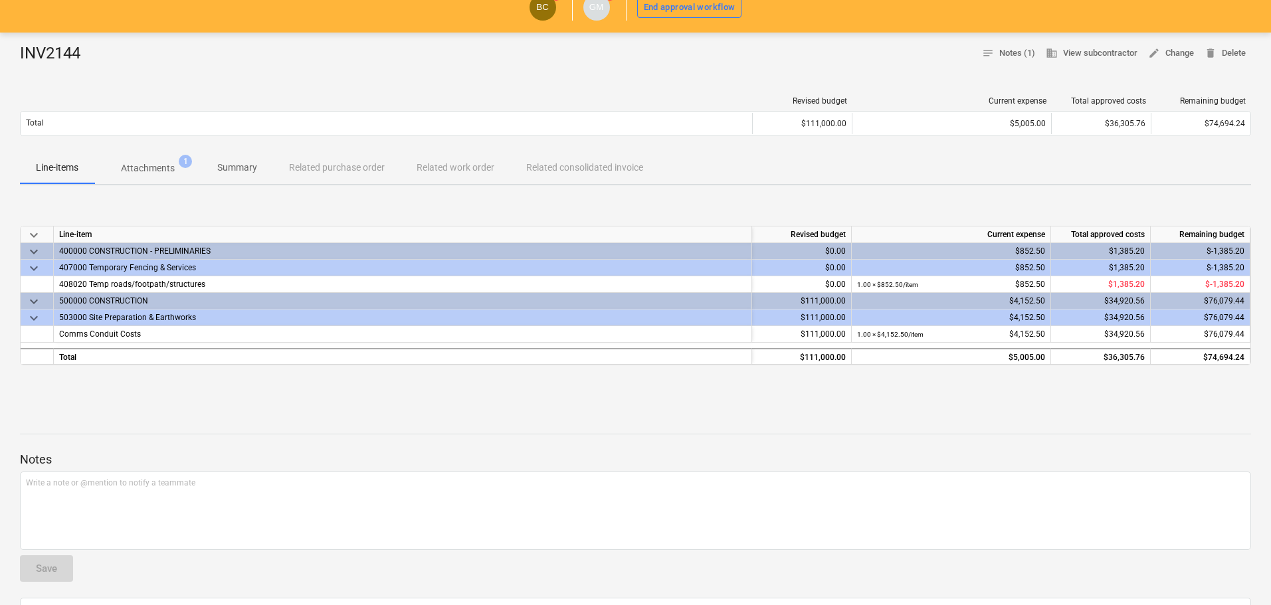
click at [162, 167] on p "Attachments" at bounding box center [148, 168] width 54 height 14
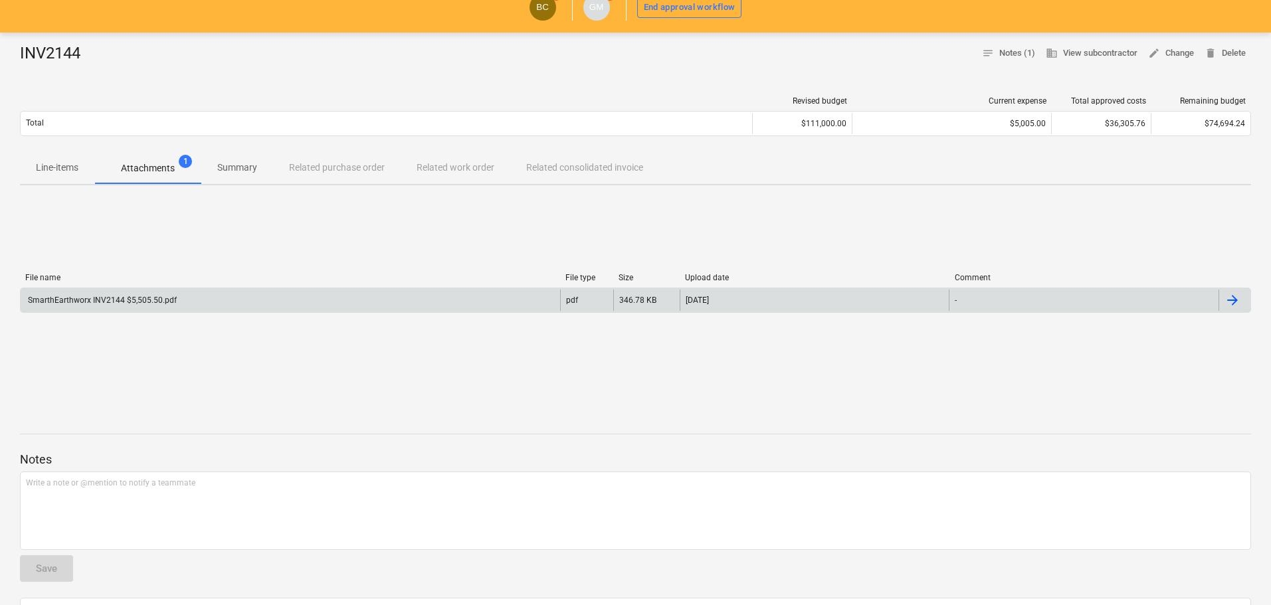
click at [110, 266] on div "SmarthEarthworx INV2144 $5,505.50.pdf" at bounding box center [101, 300] width 151 height 9
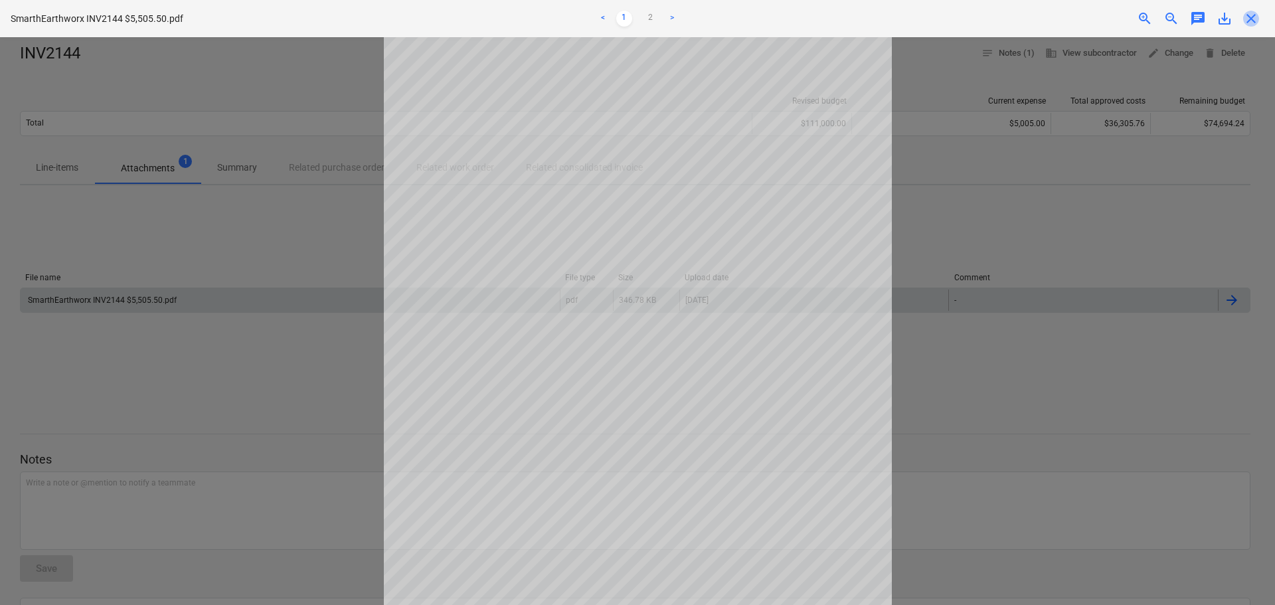
click at [627, 17] on span "close" at bounding box center [1251, 19] width 16 height 16
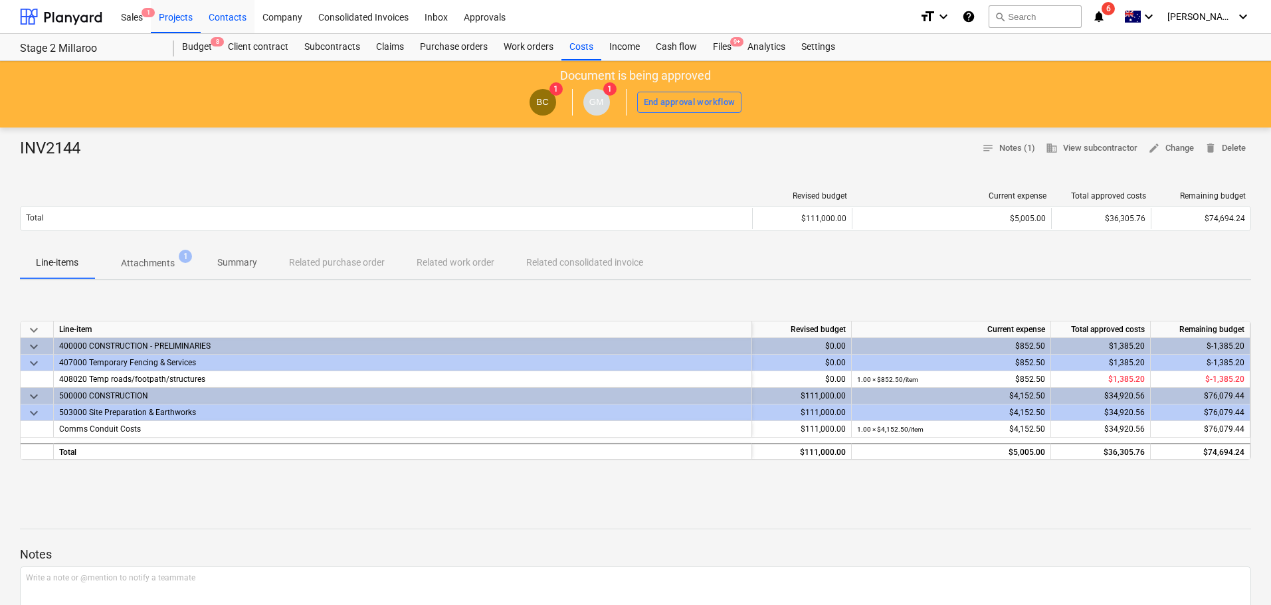
scroll to position [95, 0]
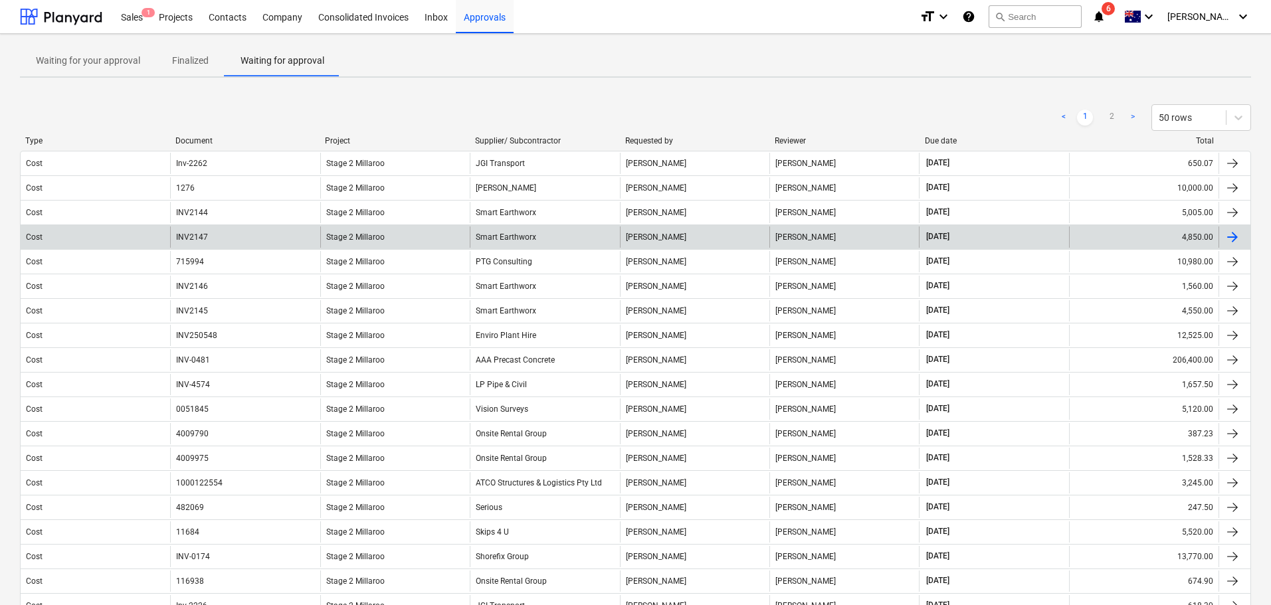
click at [503, 240] on div "Smart Earthworx" at bounding box center [544, 236] width 149 height 21
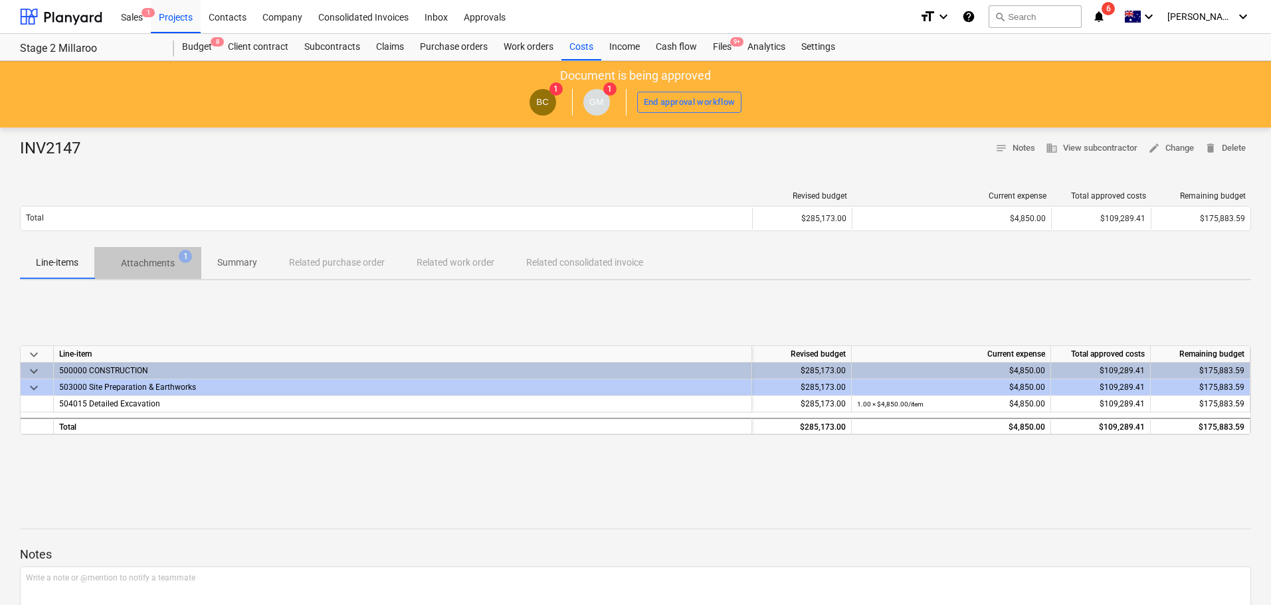
click at [149, 264] on p "Attachments" at bounding box center [148, 263] width 54 height 14
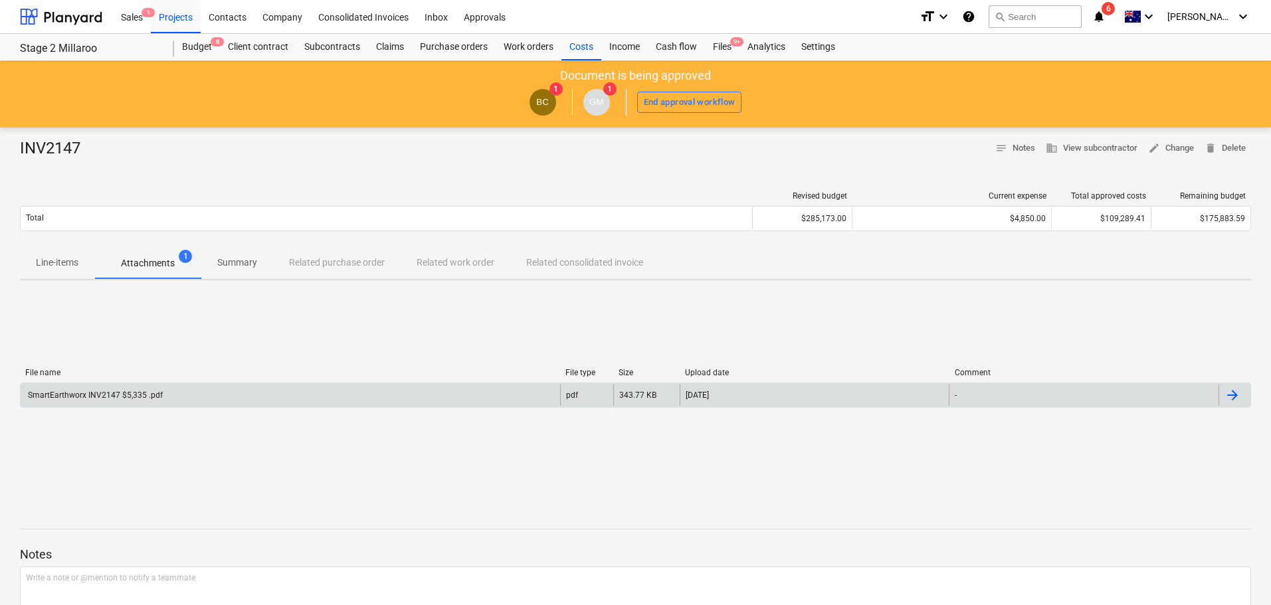
click at [120, 266] on div "SmartEarthworx INV2147 $5,335 .pdf" at bounding box center [94, 395] width 137 height 9
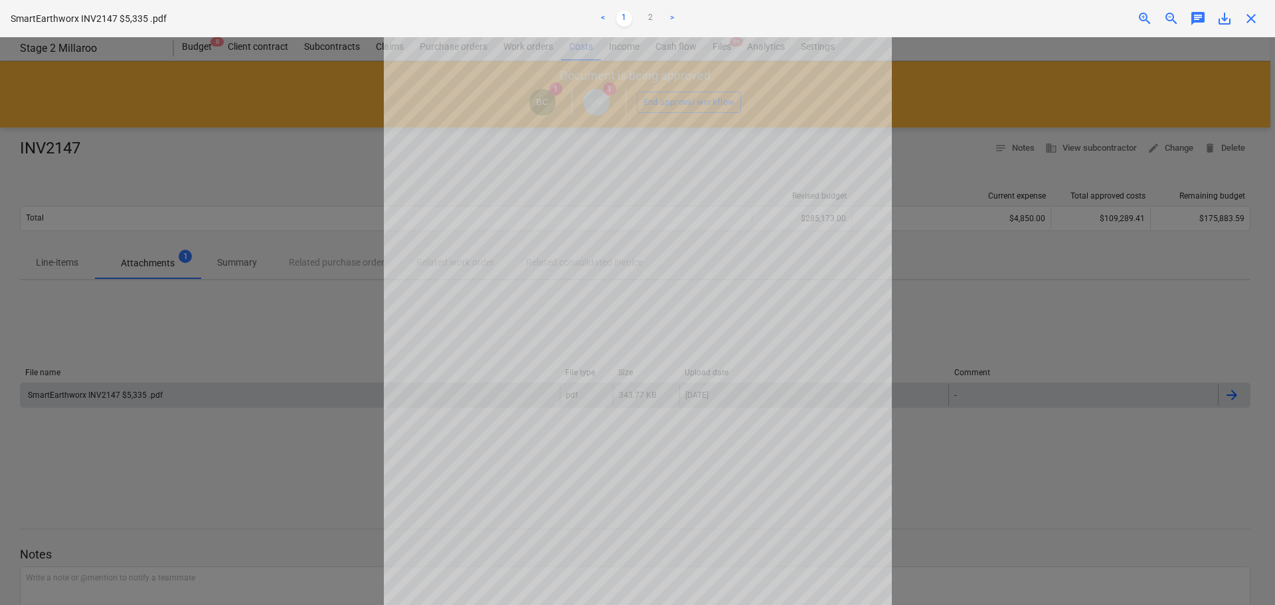
click at [627, 22] on div "close" at bounding box center [1251, 19] width 27 height 16
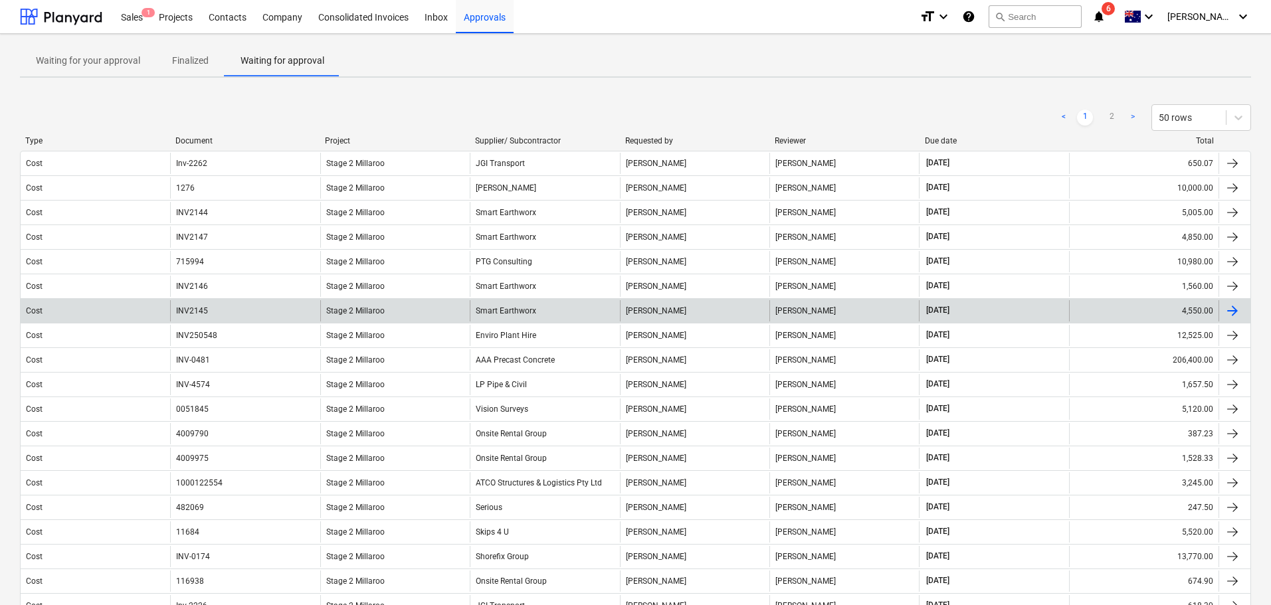
click at [357, 266] on span "Stage 2 Millaroo" at bounding box center [355, 310] width 58 height 9
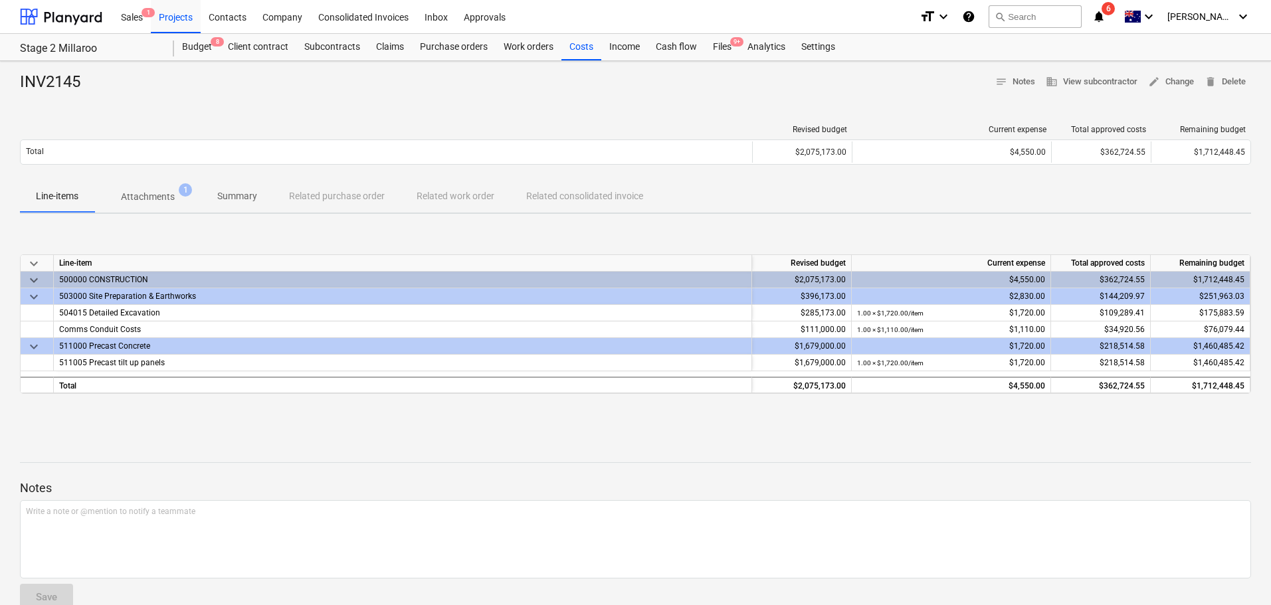
click at [155, 163] on div "Total" at bounding box center [386, 151] width 731 height 21
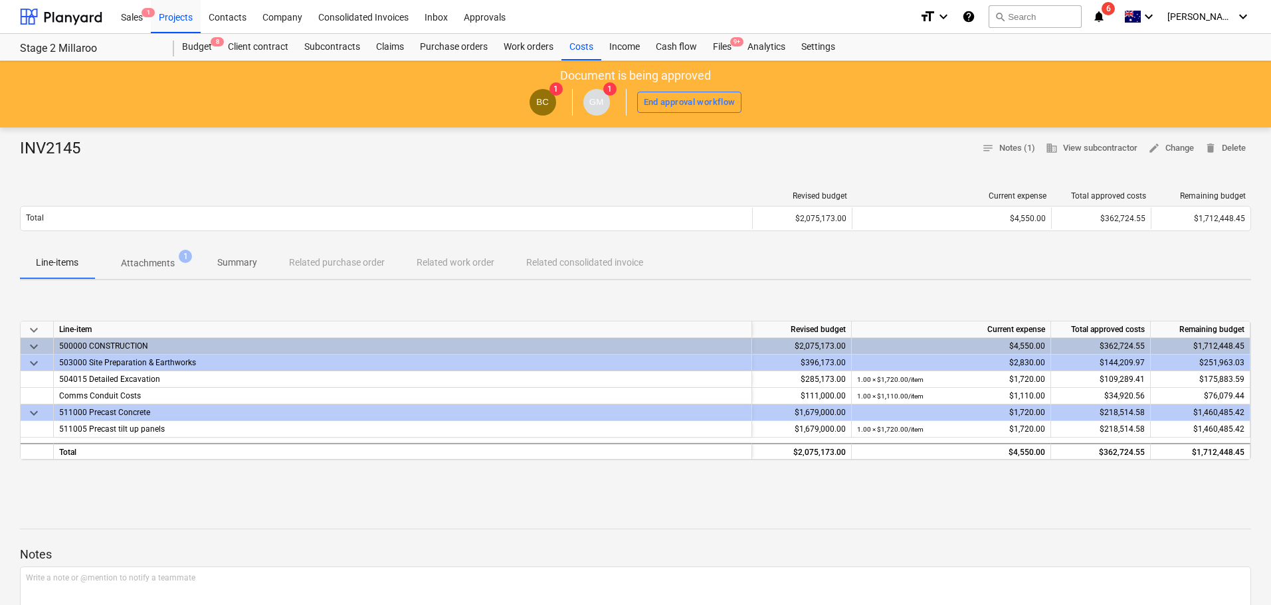
click at [165, 261] on p "Attachments" at bounding box center [148, 263] width 54 height 14
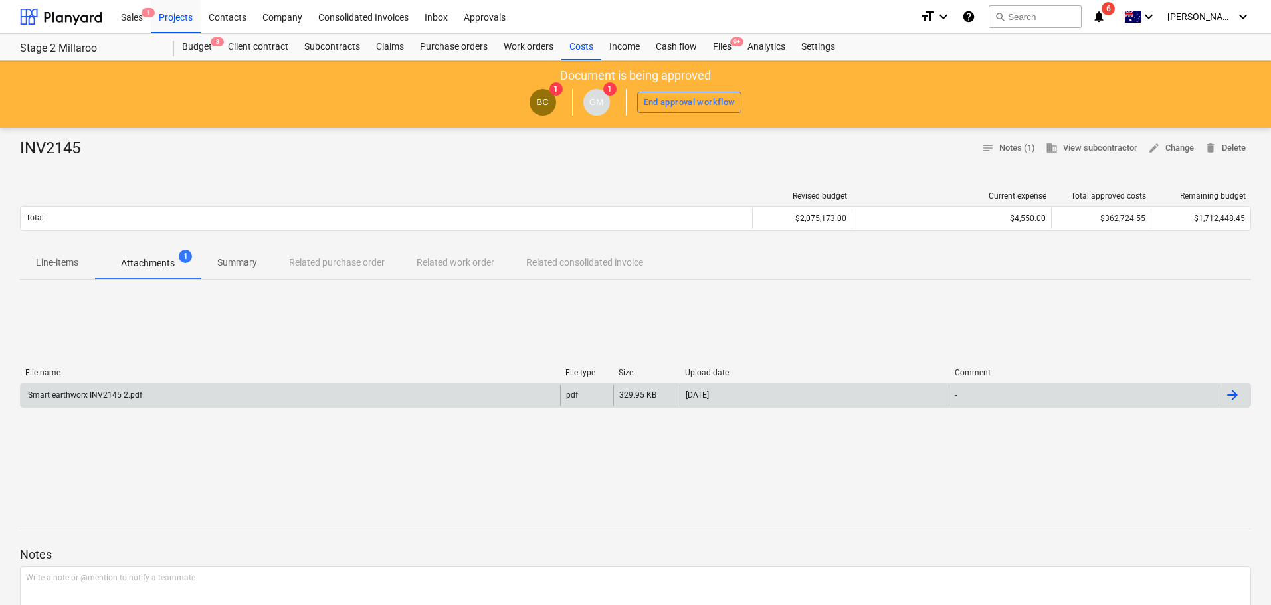
click at [111, 266] on div "Smart earthworx INV2145 2.pdf" at bounding box center [290, 395] width 539 height 21
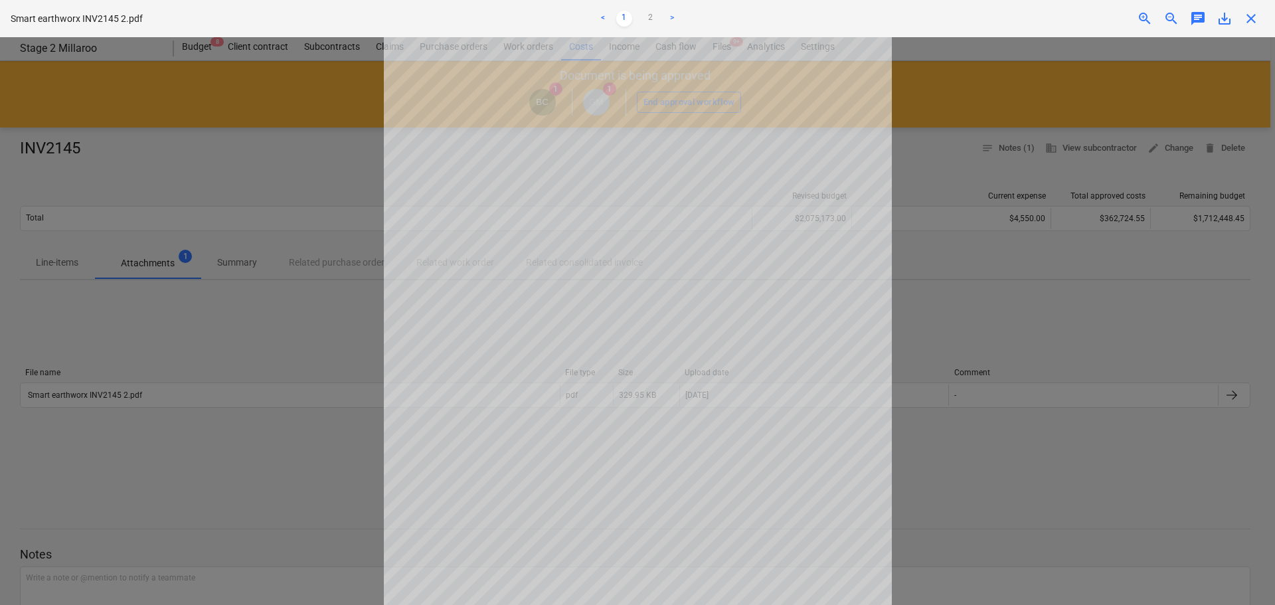
click at [336, 266] on div at bounding box center [637, 321] width 1275 height 568
click at [627, 21] on div "close" at bounding box center [1251, 19] width 27 height 16
click at [627, 19] on span "close" at bounding box center [1251, 19] width 16 height 16
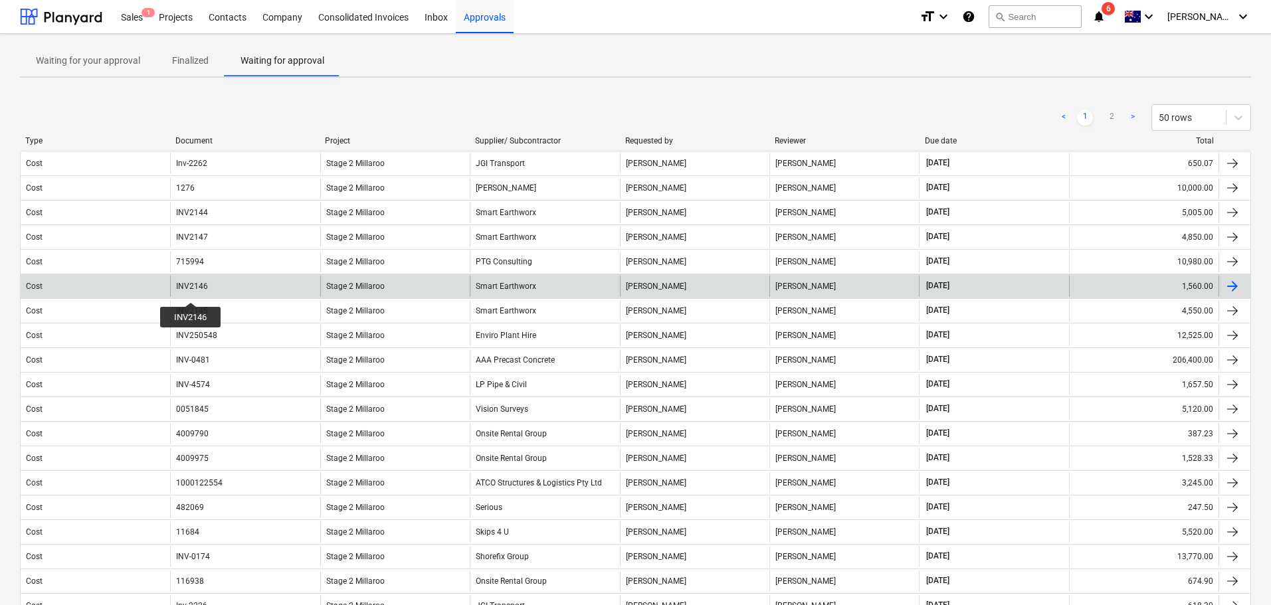
click at [190, 266] on div "INV2146" at bounding box center [192, 286] width 32 height 9
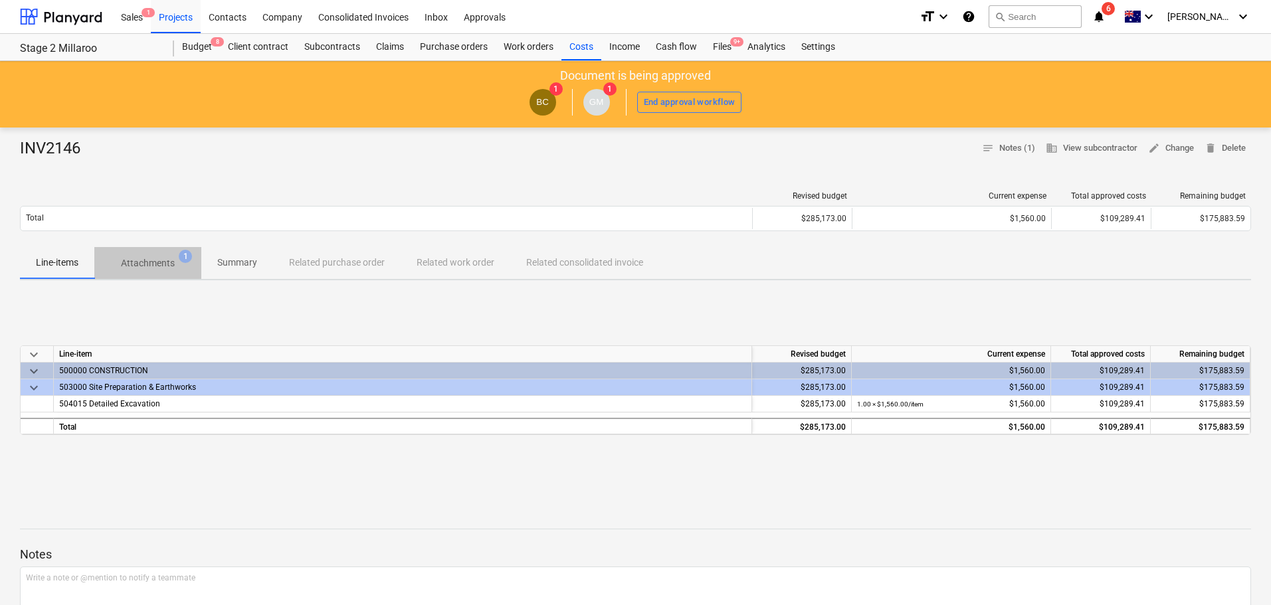
click at [147, 266] on p "Attachments" at bounding box center [148, 263] width 54 height 14
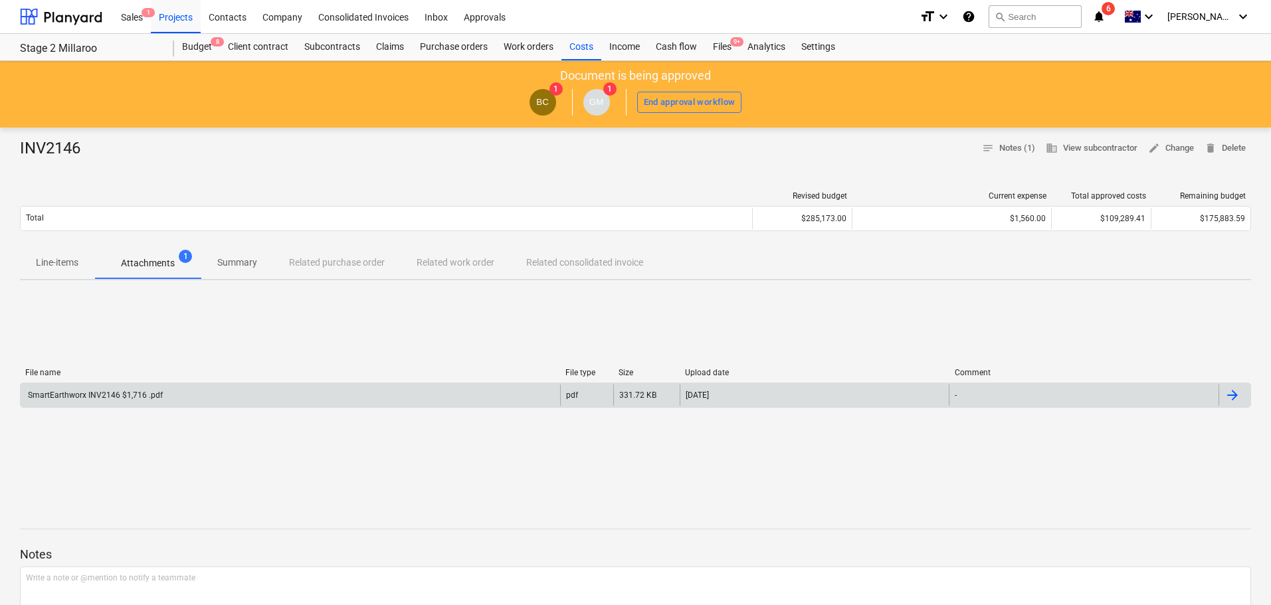
click at [124, 266] on div "SmartEarthworx INV2146 $1,716 .pdf" at bounding box center [290, 395] width 539 height 21
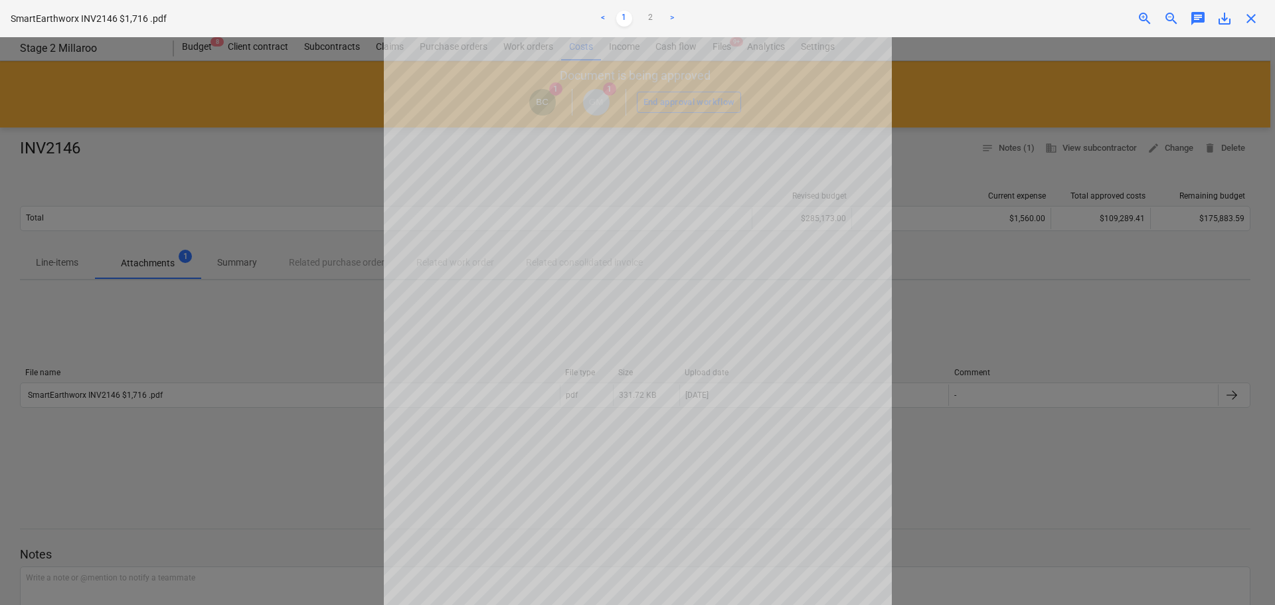
click at [627, 25] on span "close" at bounding box center [1251, 19] width 16 height 16
